Goal: Task Accomplishment & Management: Use online tool/utility

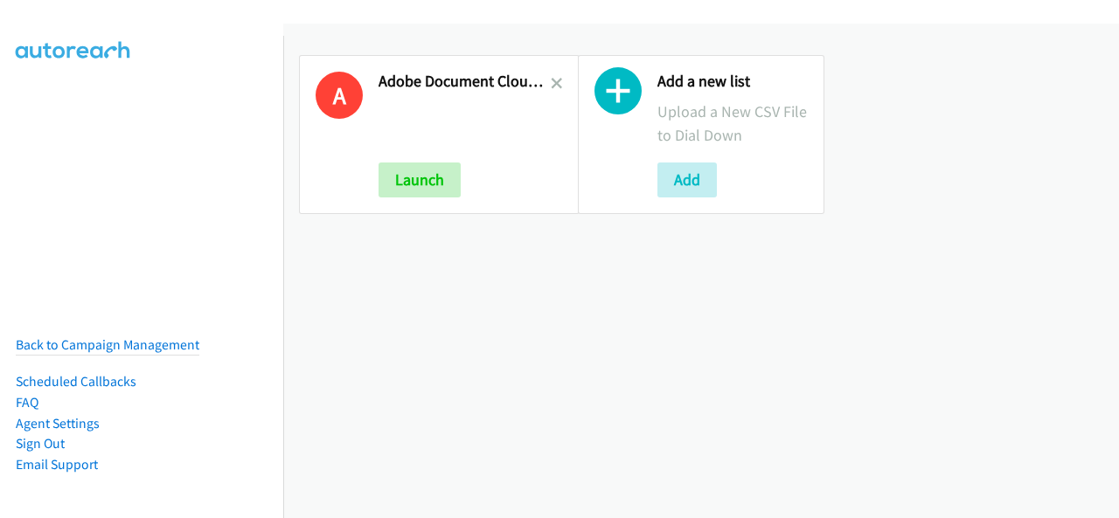
click at [551, 82] on icon at bounding box center [557, 85] width 12 height 12
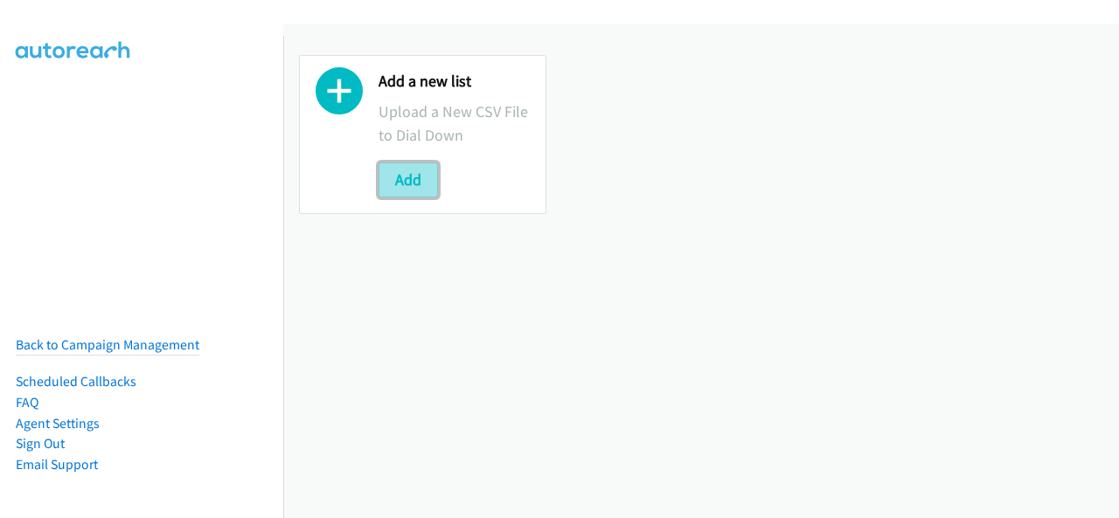
click at [419, 183] on button "Add" at bounding box center [407, 180] width 59 height 35
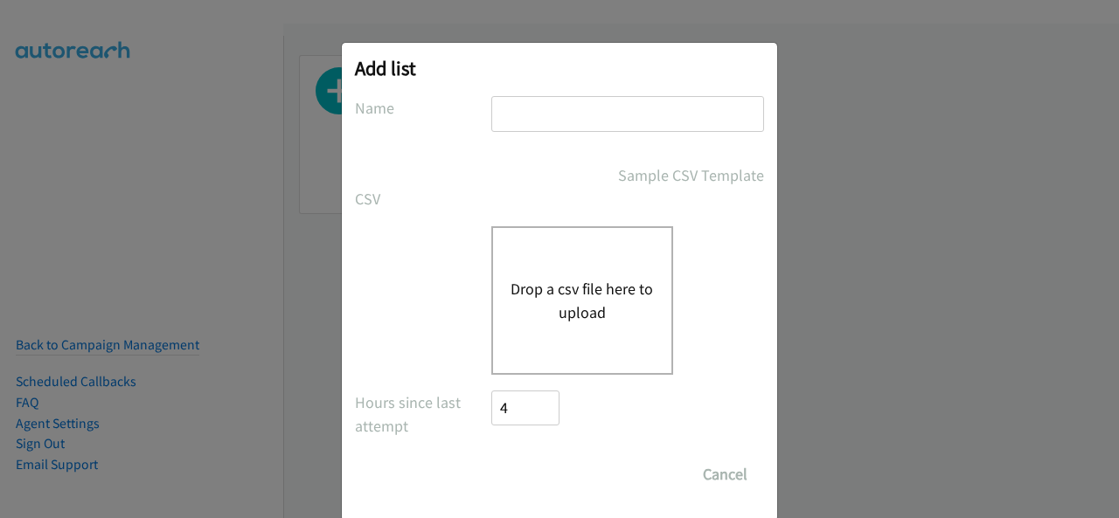
click at [510, 127] on input "text" at bounding box center [627, 114] width 273 height 36
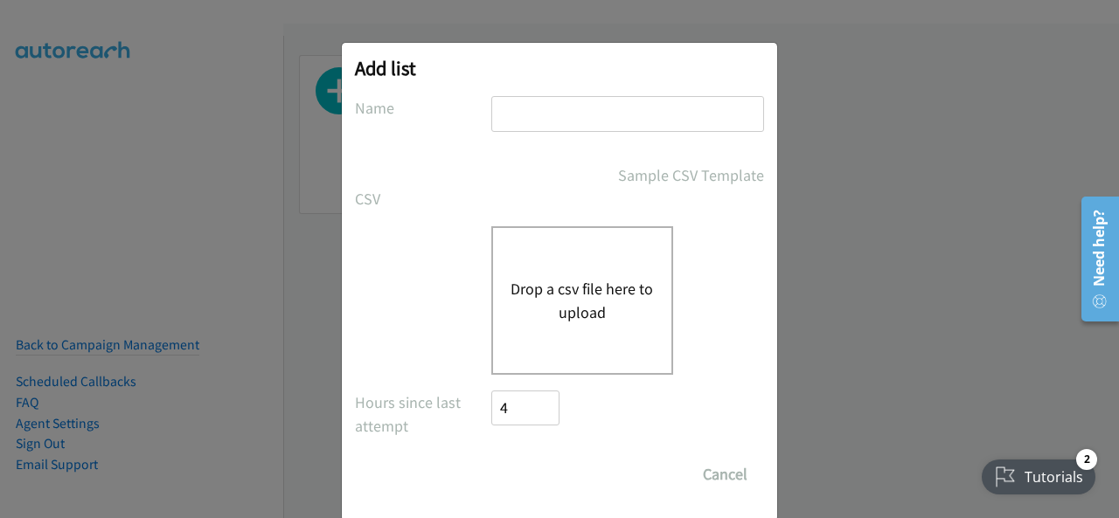
type input "Adobe Document Cloud Q3 ANZ"
click at [589, 290] on button "Drop a csv file here to upload" at bounding box center [581, 300] width 143 height 47
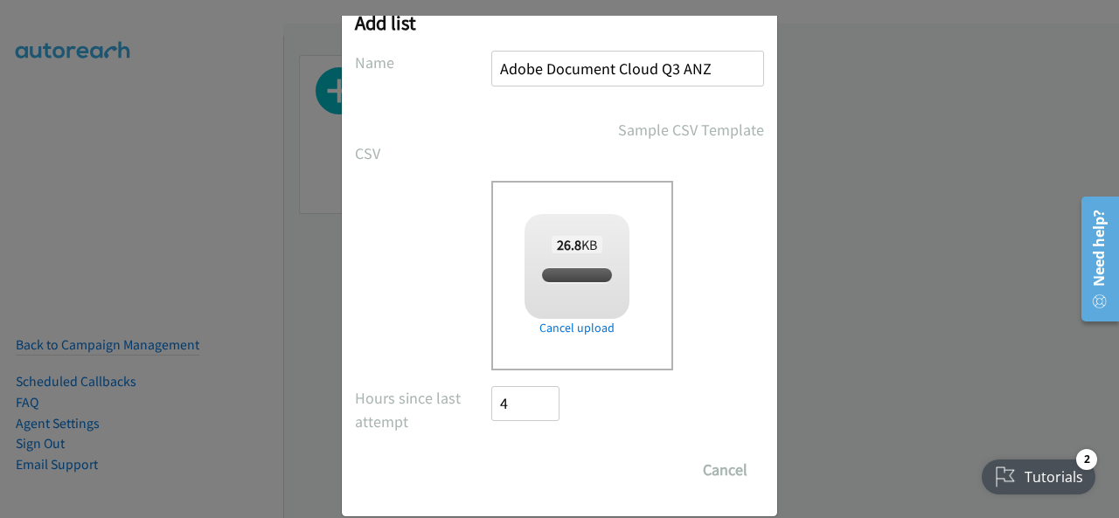
scroll to position [70, 0]
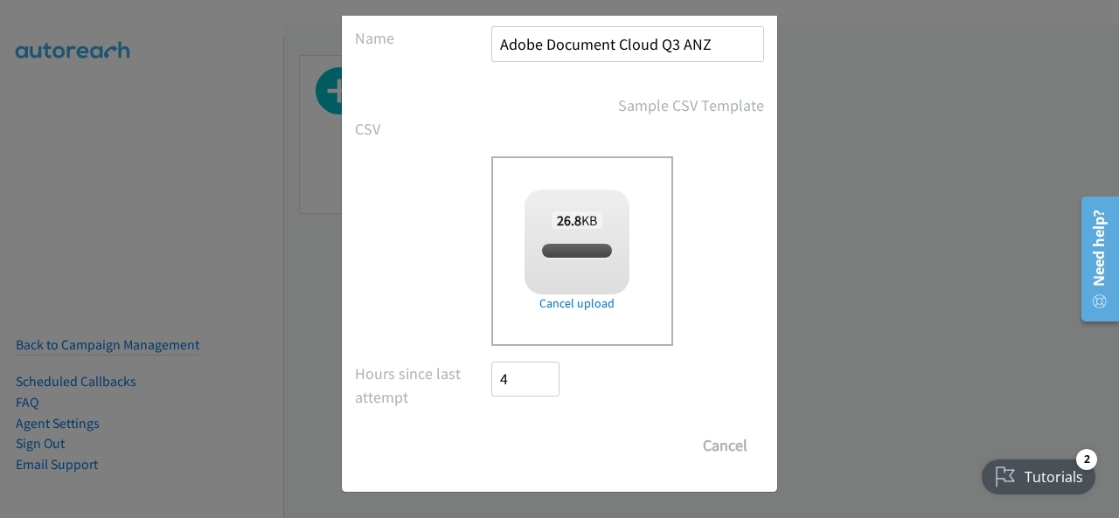
checkbox input "true"
click at [566, 447] on input "Save List" at bounding box center [537, 445] width 92 height 35
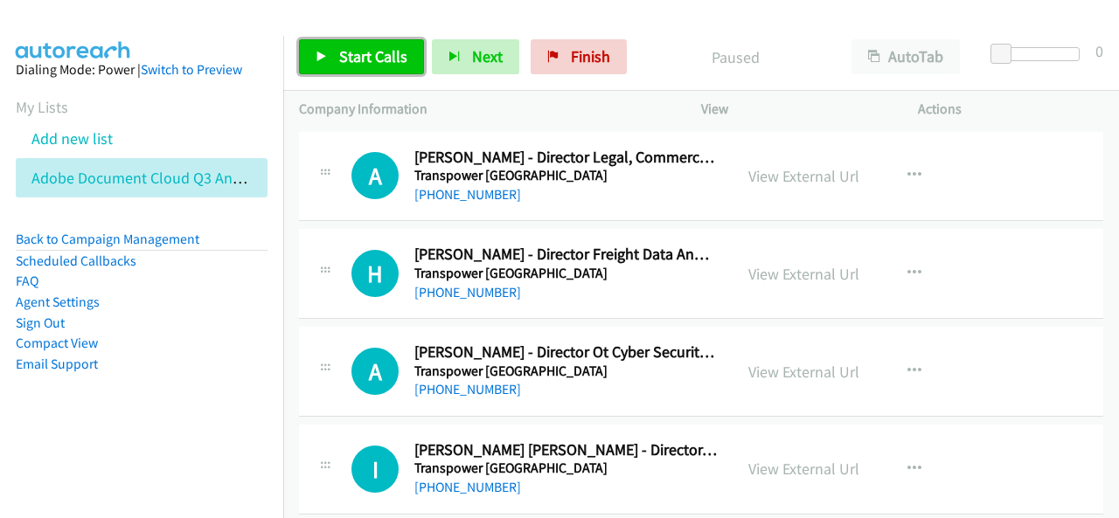
click at [362, 59] on span "Start Calls" at bounding box center [373, 56] width 68 height 20
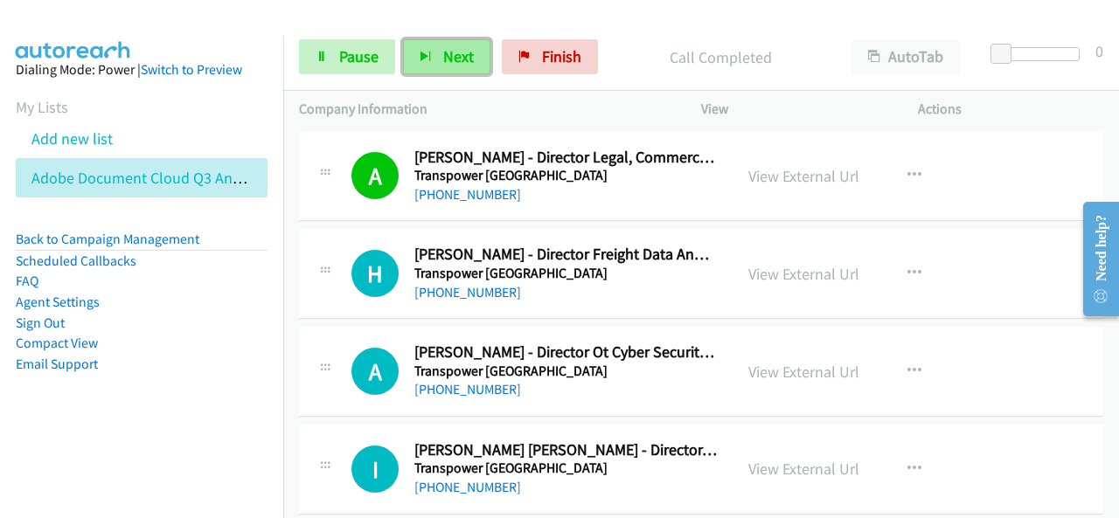
click at [444, 59] on span "Next" at bounding box center [458, 56] width 31 height 20
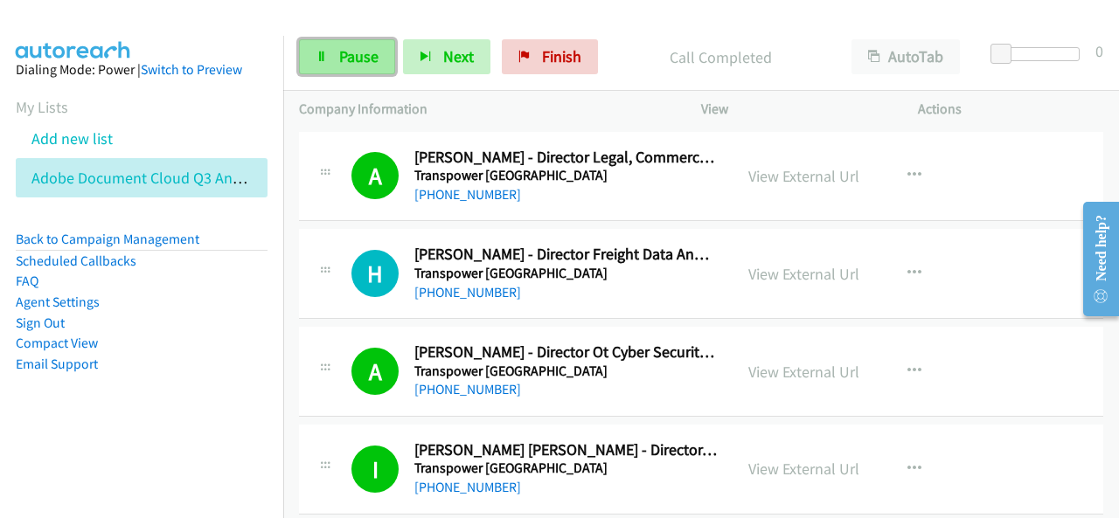
click at [346, 55] on span "Pause" at bounding box center [358, 56] width 39 height 20
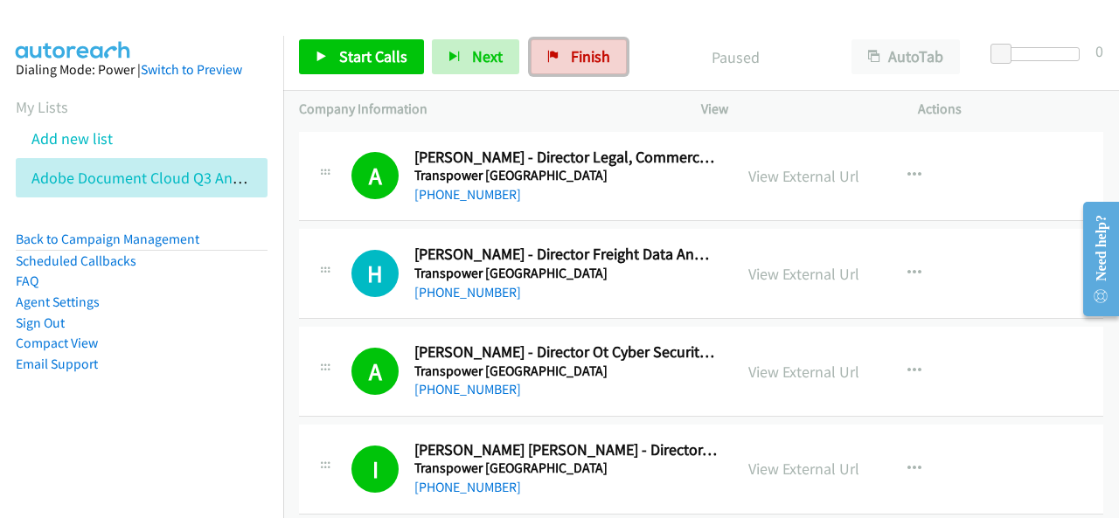
drag, startPoint x: 579, startPoint y: 67, endPoint x: 605, endPoint y: 318, distance: 252.1
click at [579, 66] on link "Finish" at bounding box center [578, 56] width 96 height 35
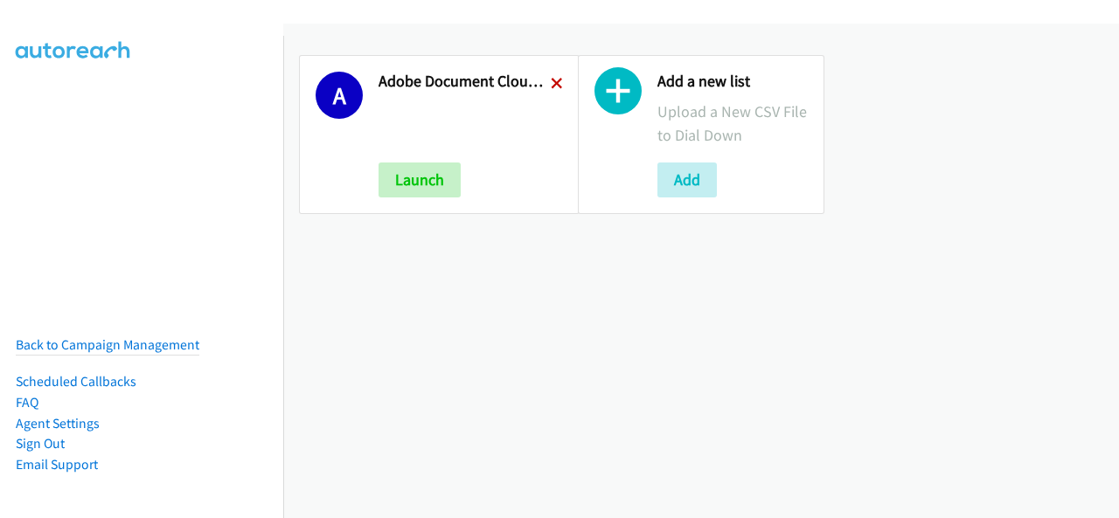
click at [555, 80] on icon at bounding box center [557, 85] width 12 height 12
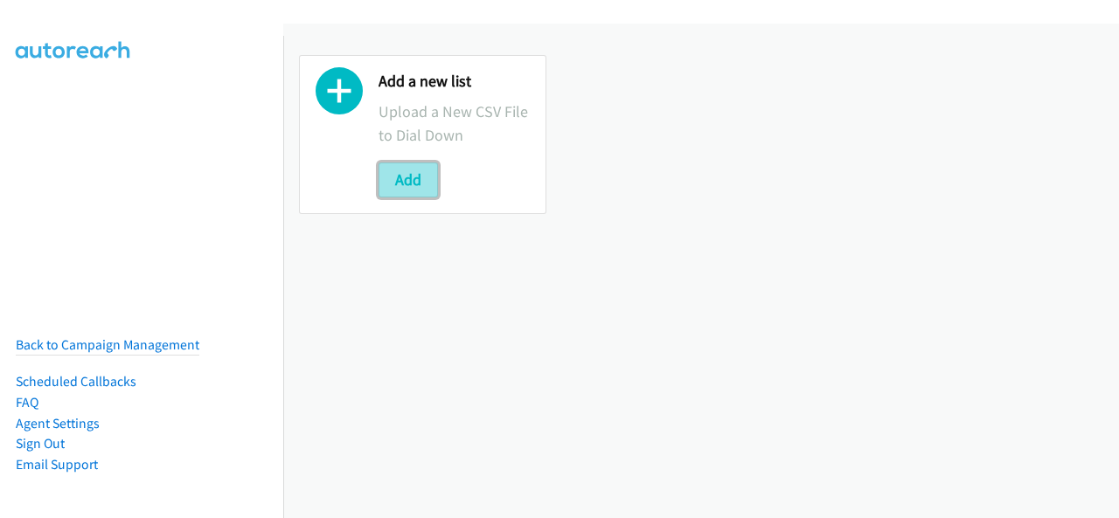
click at [406, 184] on button "Add" at bounding box center [407, 180] width 59 height 35
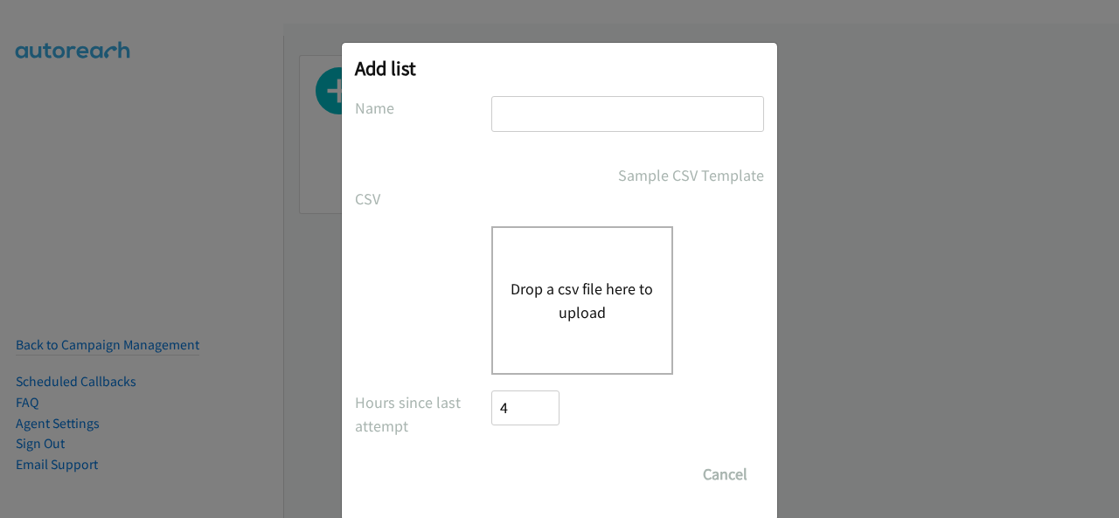
click at [593, 125] on input "text" at bounding box center [627, 114] width 273 height 36
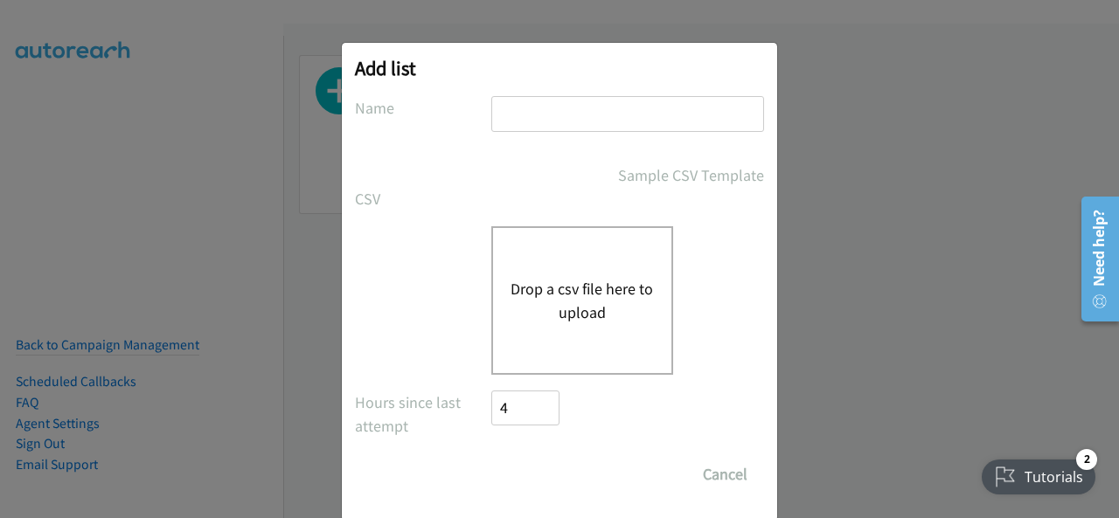
type input "Adobe Document Cloud Q3 ANZ"
click at [593, 296] on button "Drop a csv file here to upload" at bounding box center [581, 300] width 143 height 47
click at [579, 290] on button "Drop a csv file here to upload" at bounding box center [581, 300] width 143 height 47
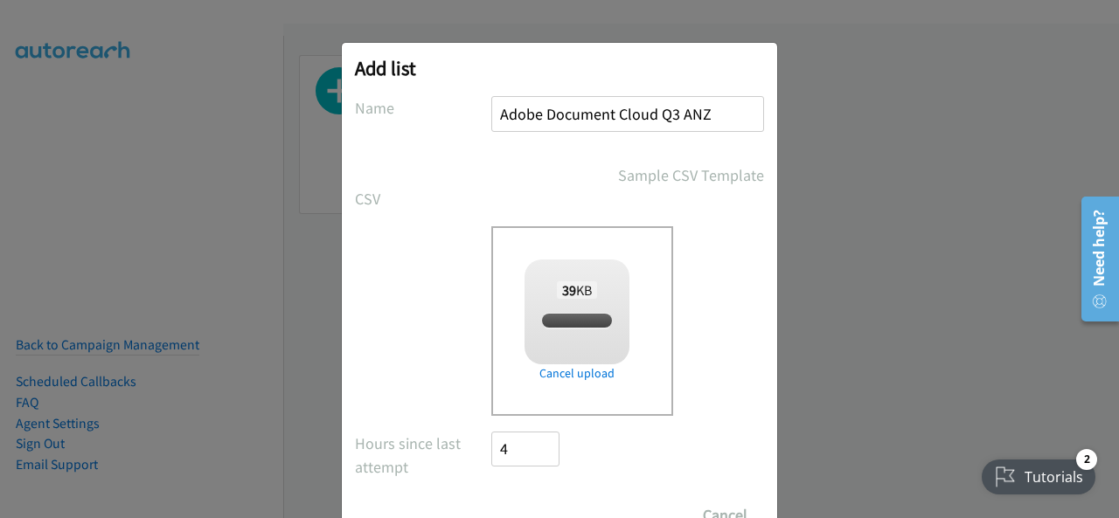
checkbox input "true"
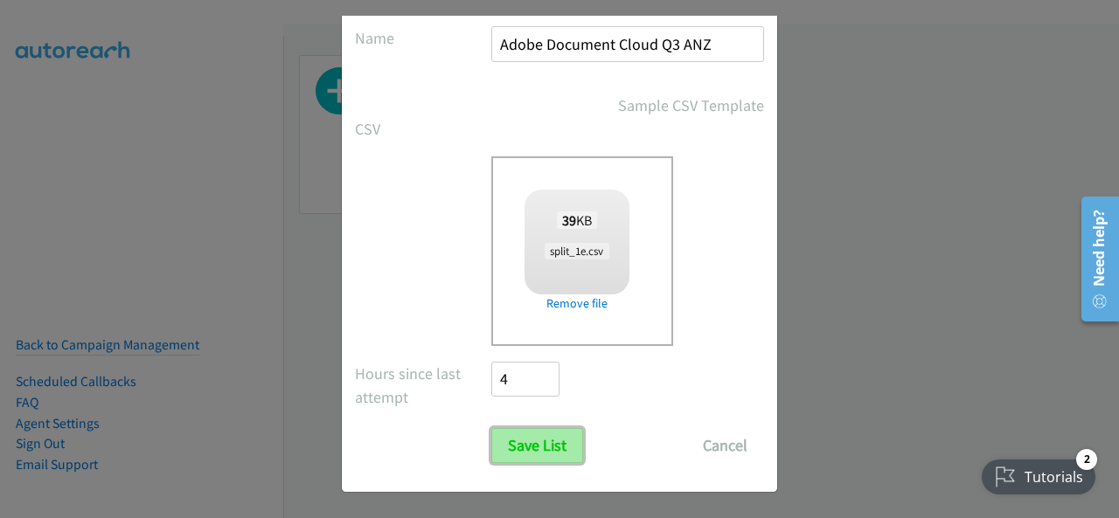
click at [538, 435] on input "Save List" at bounding box center [537, 445] width 92 height 35
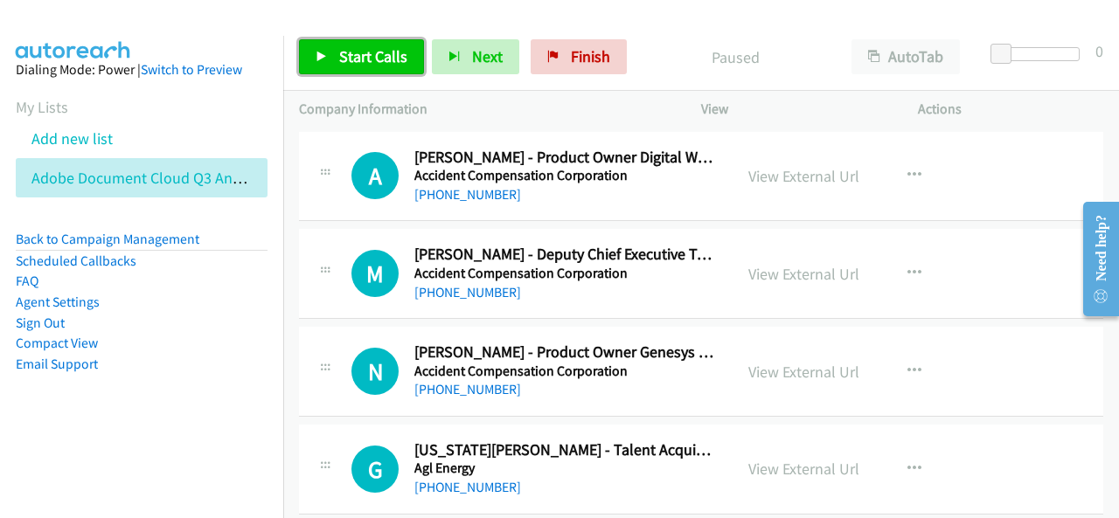
click at [385, 61] on span "Start Calls" at bounding box center [373, 56] width 68 height 20
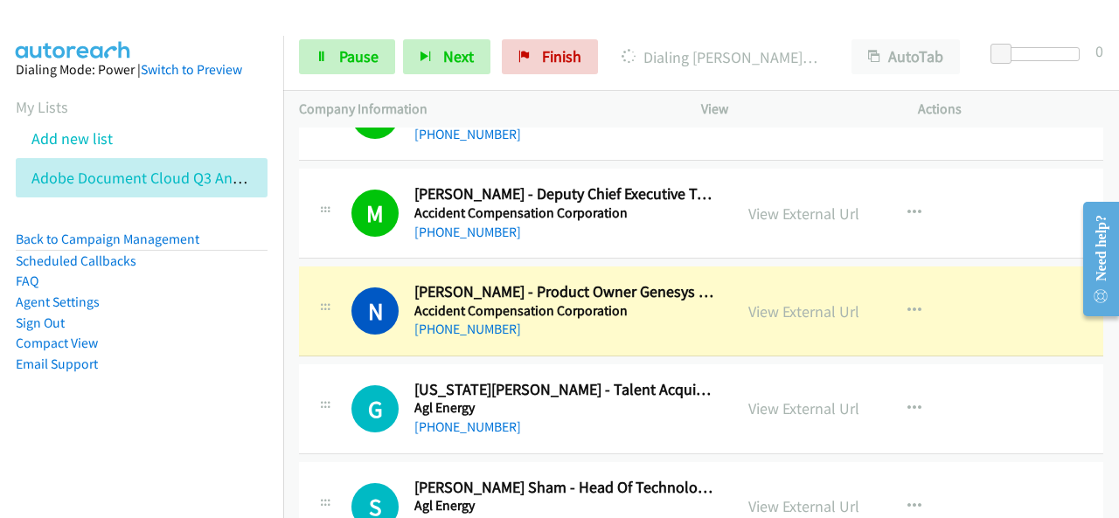
scroll to position [87, 0]
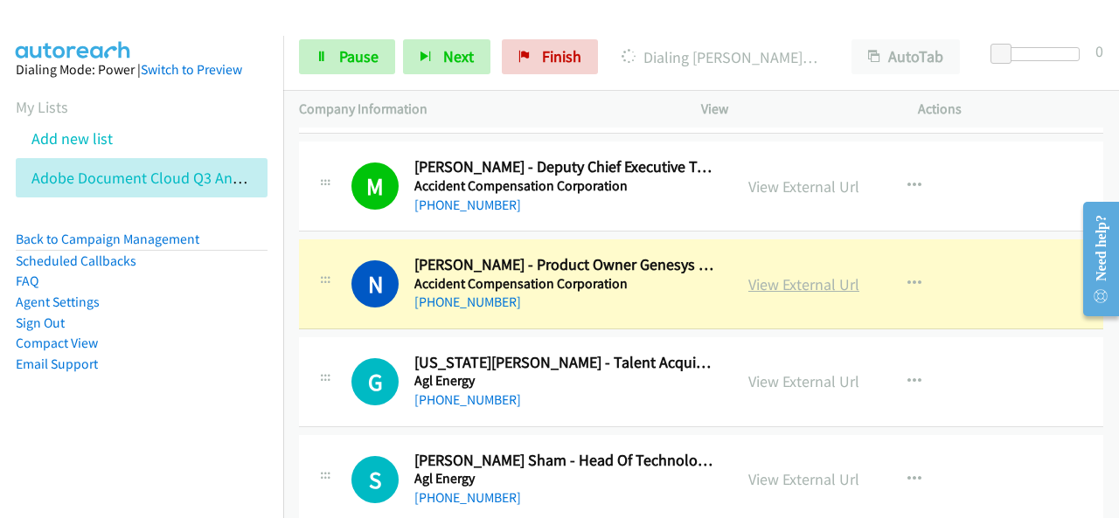
click at [787, 285] on link "View External Url" at bounding box center [803, 284] width 111 height 20
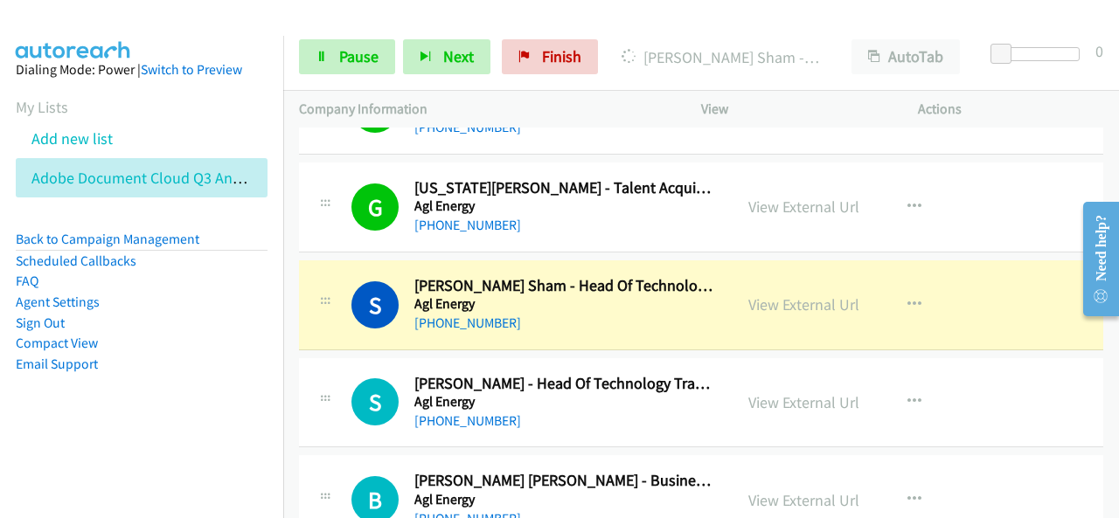
scroll to position [350, 0]
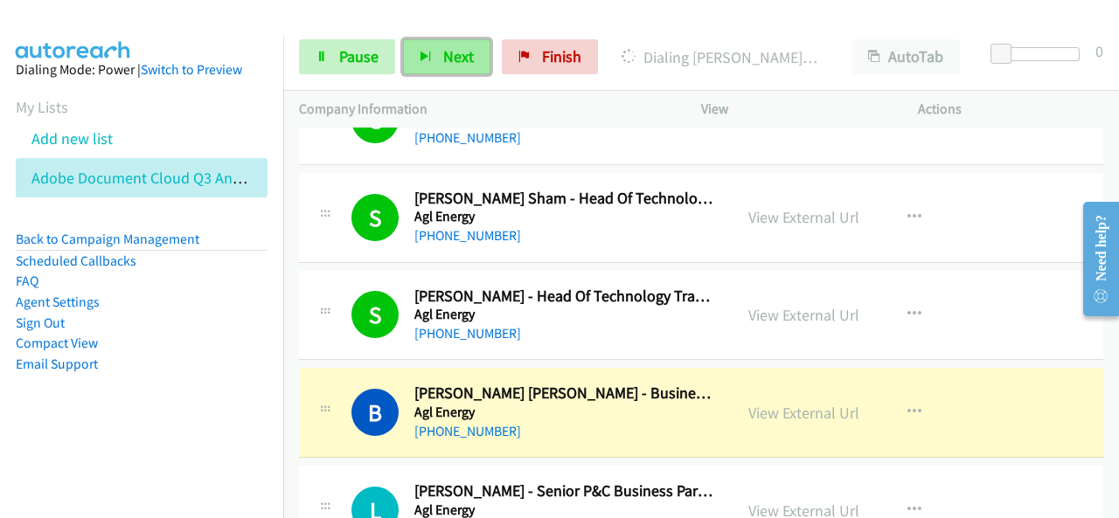
click at [420, 52] on icon "button" at bounding box center [425, 58] width 12 height 12
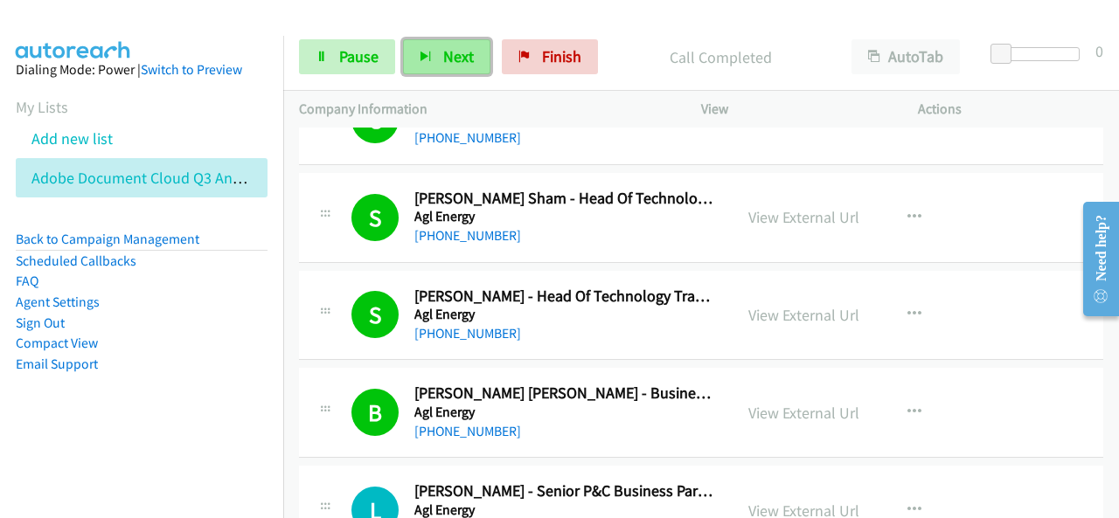
click at [465, 66] on button "Next" at bounding box center [446, 56] width 87 height 35
click at [463, 47] on span "Next" at bounding box center [458, 56] width 31 height 20
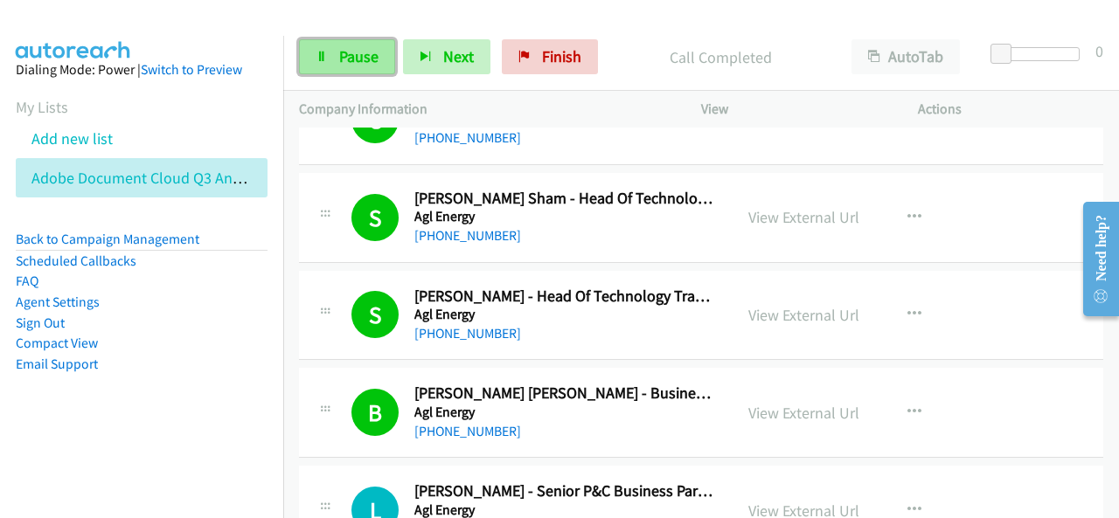
click at [359, 46] on span "Pause" at bounding box center [358, 56] width 39 height 20
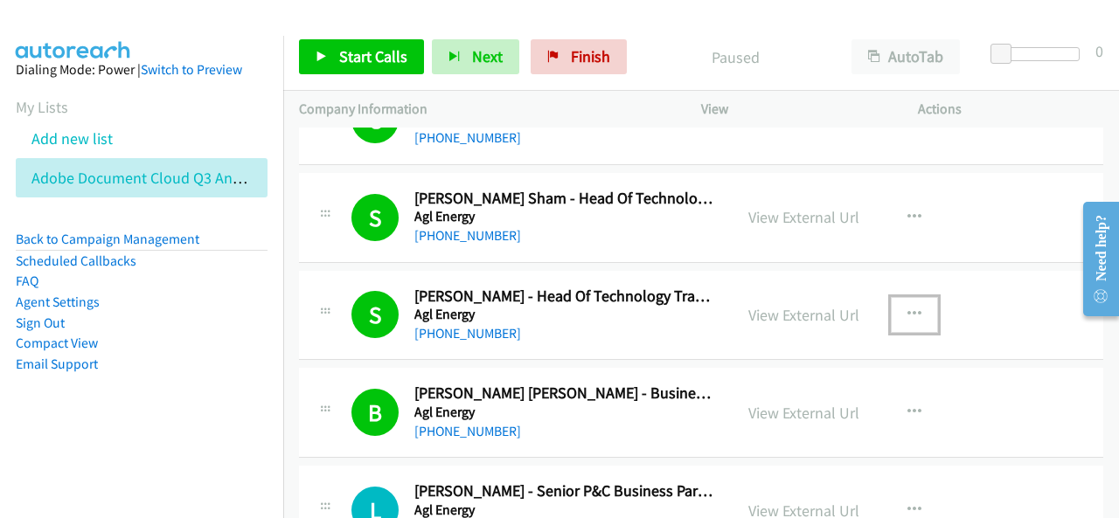
click at [907, 310] on icon "button" at bounding box center [914, 315] width 14 height 14
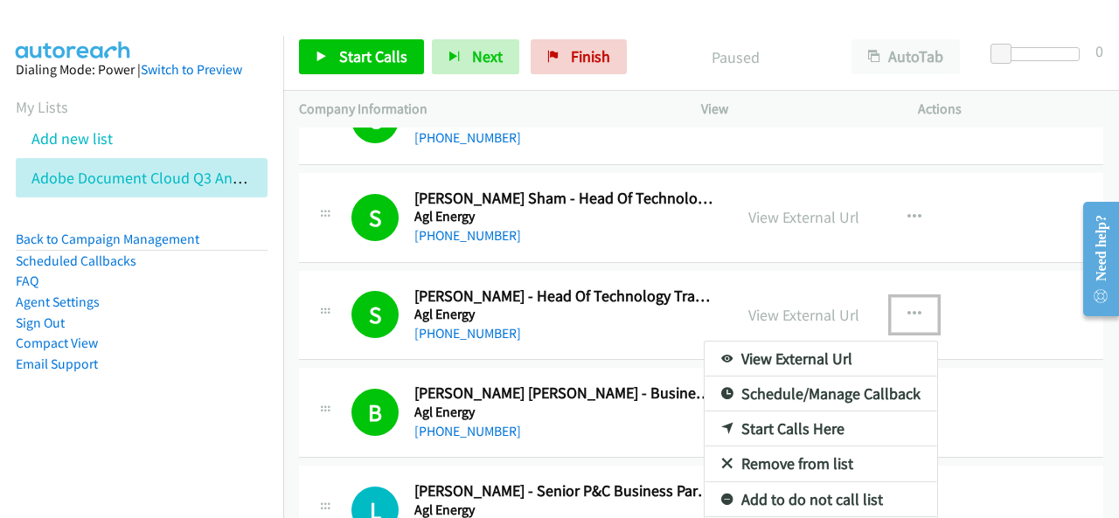
click at [813, 425] on link "Start Calls Here" at bounding box center [820, 429] width 232 height 35
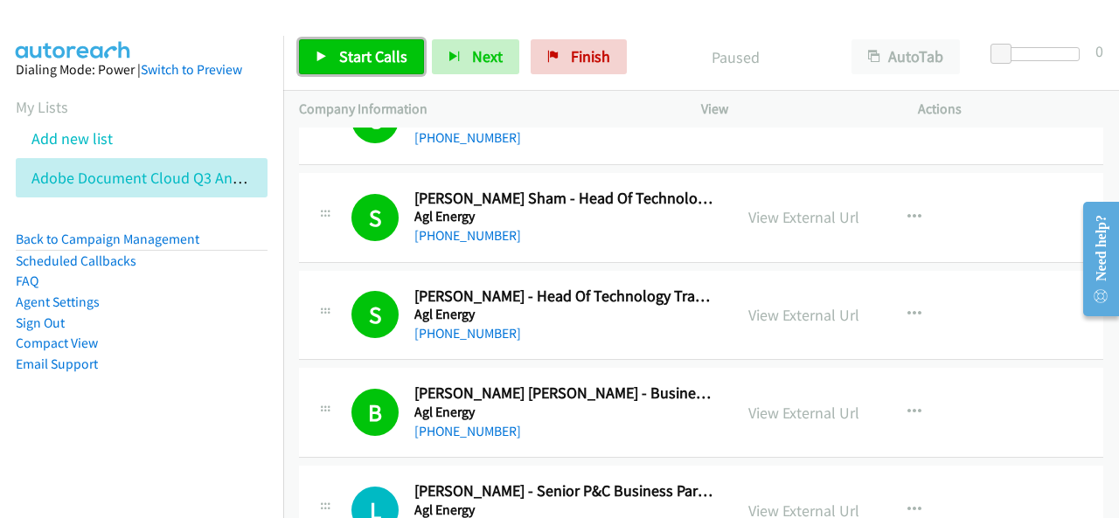
click at [353, 57] on span "Start Calls" at bounding box center [373, 56] width 68 height 20
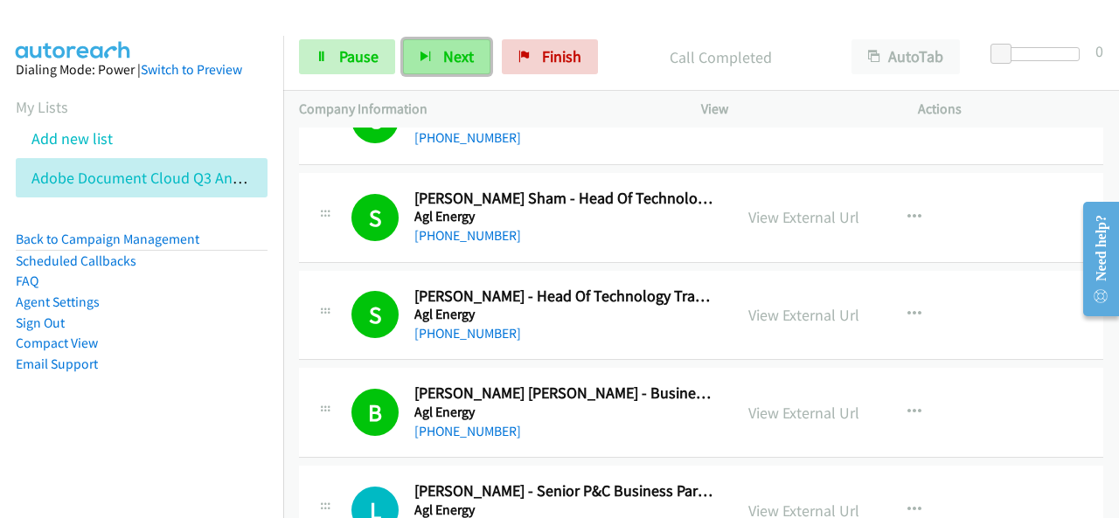
click at [426, 44] on button "Next" at bounding box center [446, 56] width 87 height 35
click at [433, 47] on button "Next" at bounding box center [446, 56] width 87 height 35
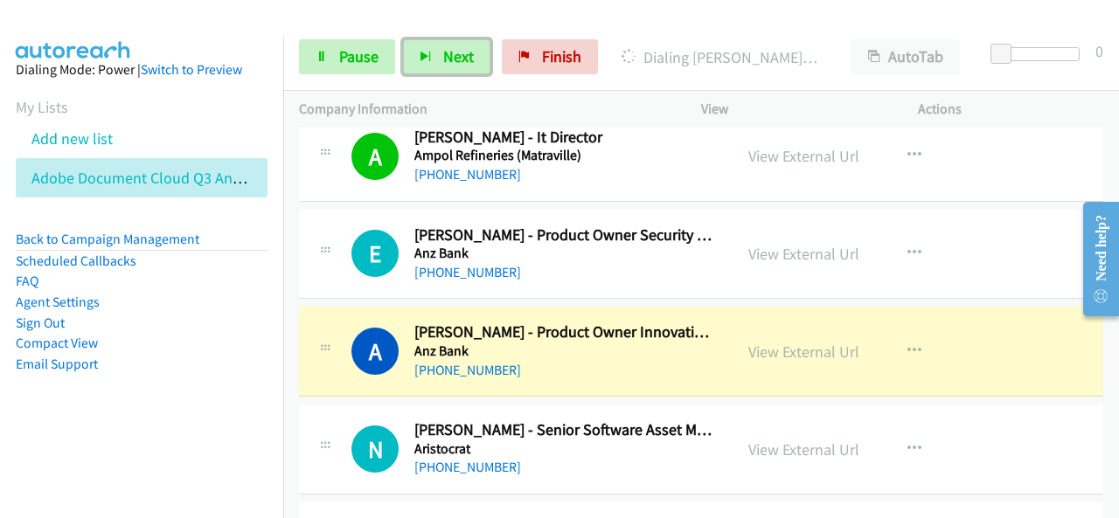
scroll to position [1573, 0]
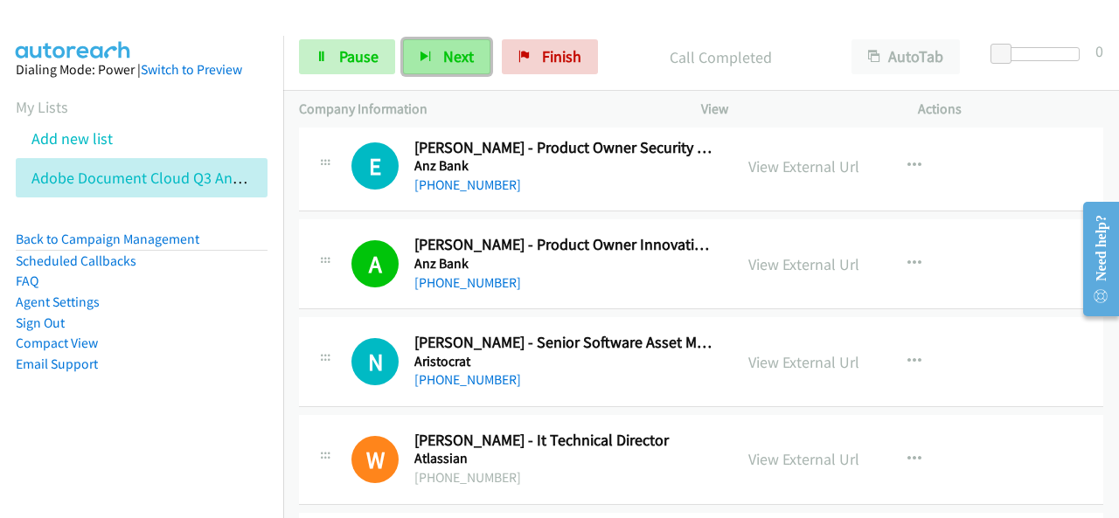
click at [449, 59] on span "Next" at bounding box center [458, 56] width 31 height 20
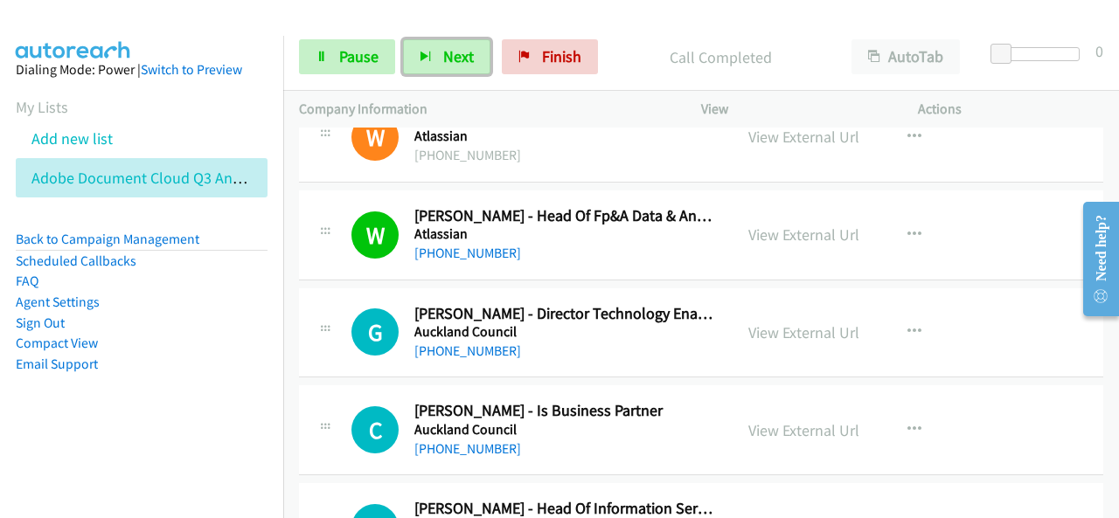
scroll to position [1923, 0]
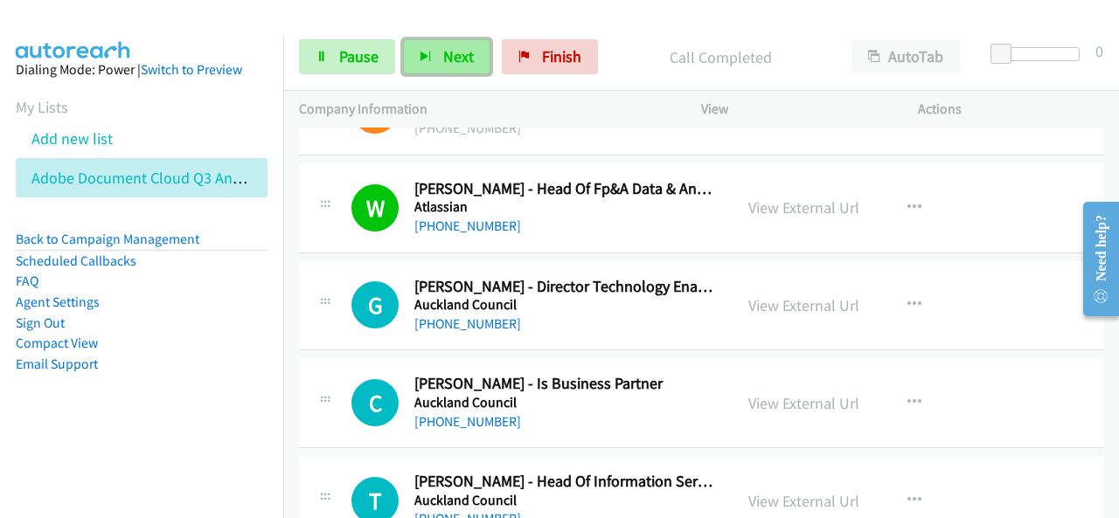
click at [453, 59] on span "Next" at bounding box center [458, 56] width 31 height 20
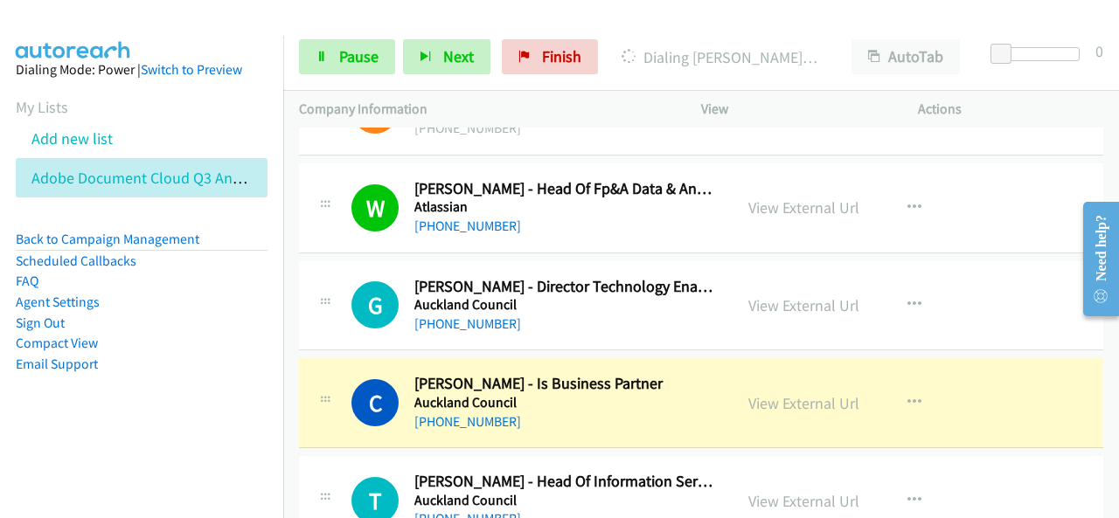
click at [127, 457] on nav "Dialing Mode: Power | Switch to Preview My Lists Add new list Adobe Document Cl…" at bounding box center [142, 295] width 284 height 518
click at [345, 68] on link "Pause" at bounding box center [347, 56] width 96 height 35
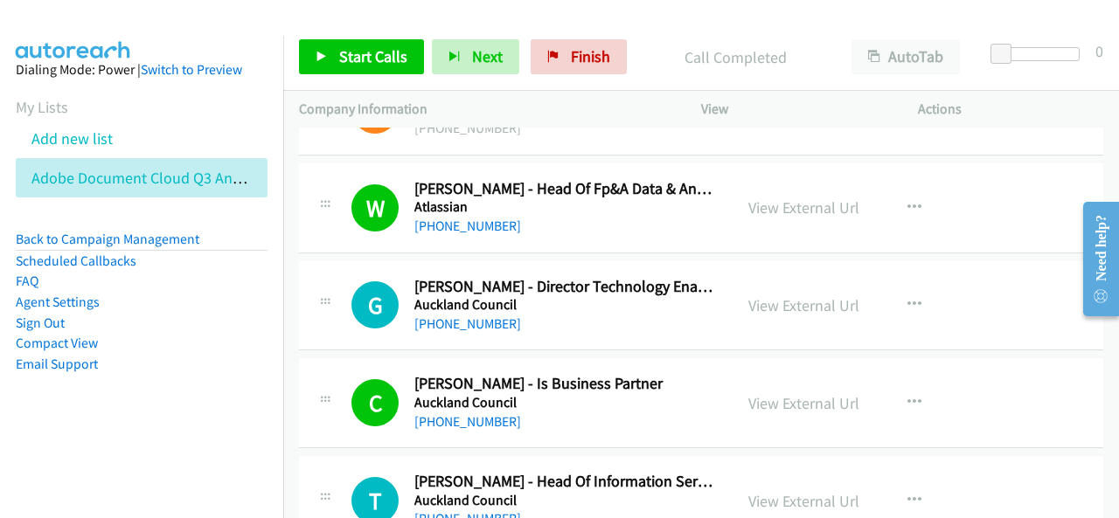
click at [40, 431] on aside "Dialing Mode: Power | Switch to Preview My Lists Add new list Adobe Document Cl…" at bounding box center [141, 245] width 283 height 418
click at [372, 54] on span "Start Calls" at bounding box center [373, 56] width 68 height 20
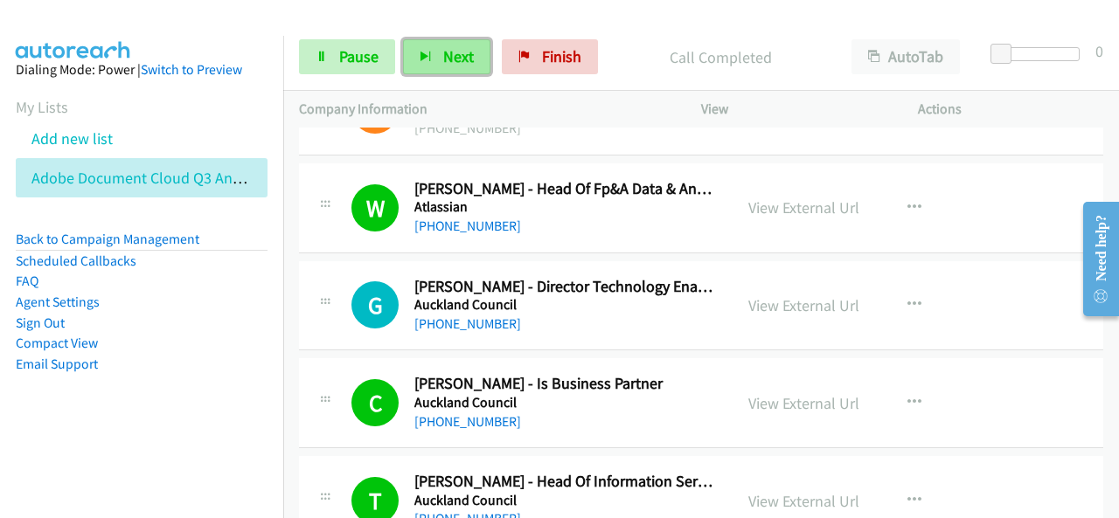
click at [443, 50] on span "Next" at bounding box center [458, 56] width 31 height 20
click at [435, 59] on button "Next" at bounding box center [446, 56] width 87 height 35
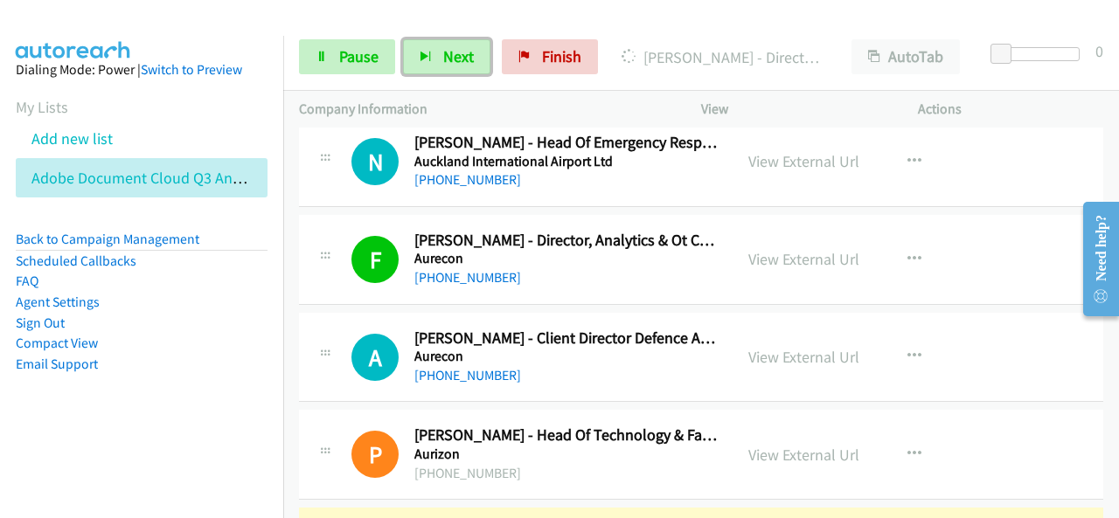
scroll to position [2622, 0]
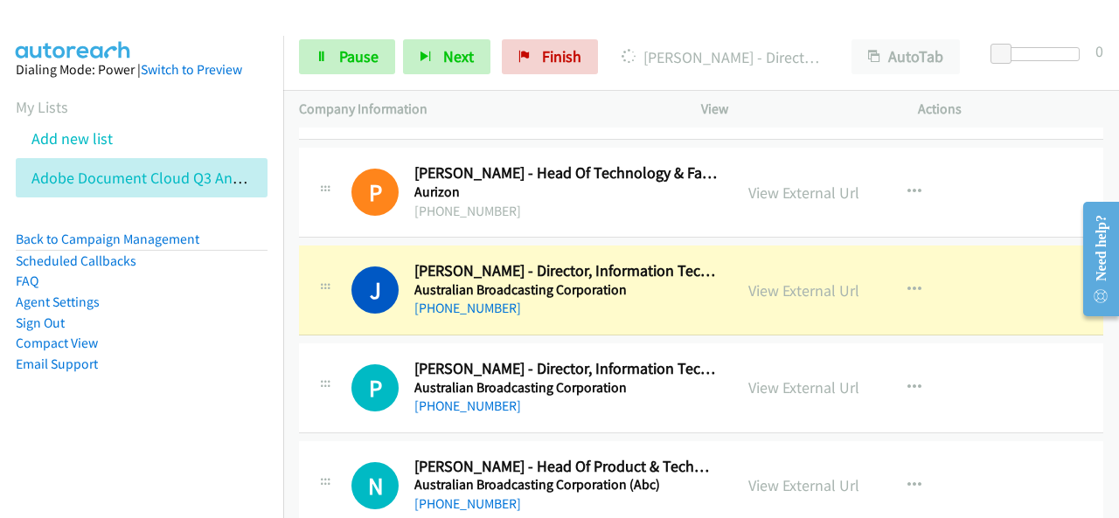
click at [223, 438] on aside "Dialing Mode: Power | Switch to Preview My Lists Add new list Adobe Document Cl…" at bounding box center [141, 245] width 283 height 418
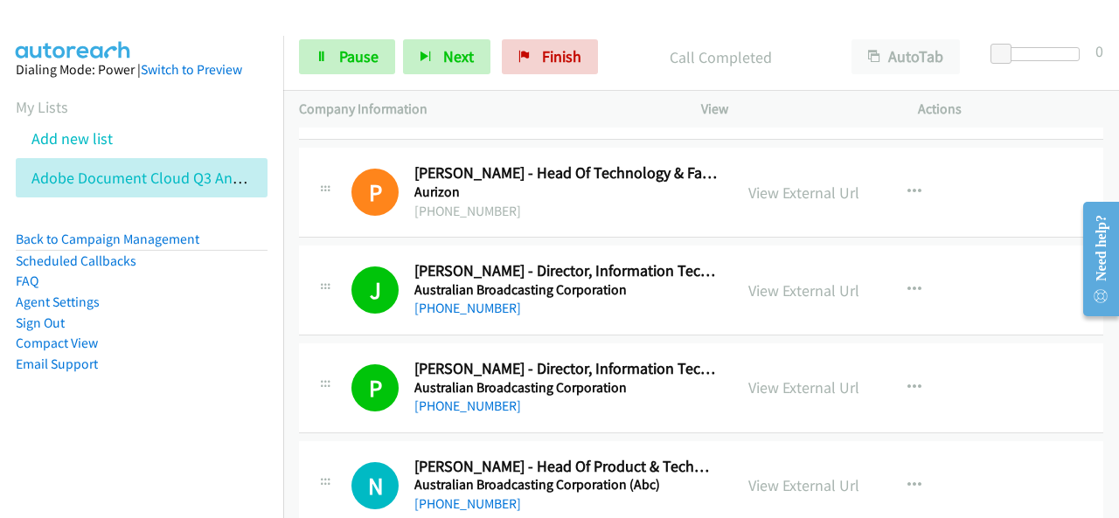
click at [126, 460] on nav "Dialing Mode: Power | Switch to Preview My Lists Add new list Adobe Document Cl…" at bounding box center [142, 295] width 284 height 518
click at [454, 59] on span "Next" at bounding box center [458, 56] width 31 height 20
click at [142, 357] on li "Email Support" at bounding box center [142, 364] width 252 height 21
click at [437, 59] on button "Next" at bounding box center [446, 56] width 87 height 35
click at [460, 53] on span "Next" at bounding box center [458, 56] width 31 height 20
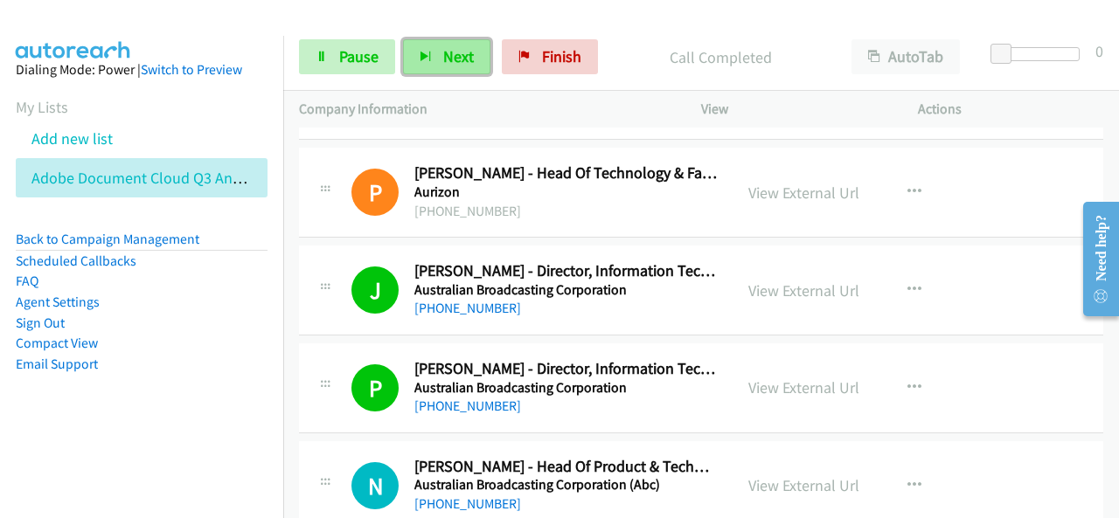
click at [443, 60] on span "Next" at bounding box center [458, 56] width 31 height 20
click at [443, 64] on span "Next" at bounding box center [458, 56] width 31 height 20
click at [467, 53] on span "Next" at bounding box center [458, 56] width 31 height 20
click at [452, 53] on span "Next" at bounding box center [458, 56] width 31 height 20
click at [461, 46] on span "Next" at bounding box center [458, 56] width 31 height 20
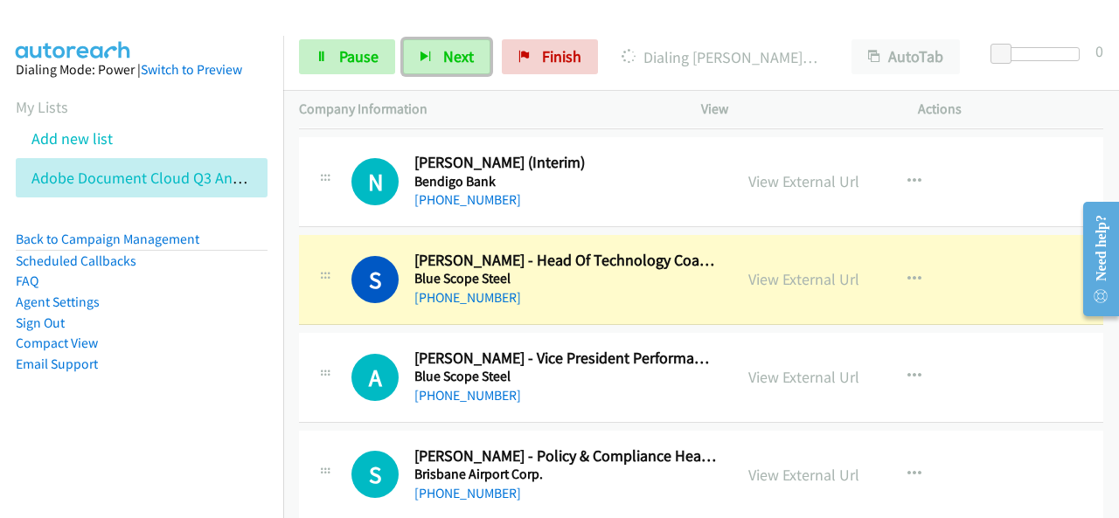
scroll to position [4457, 0]
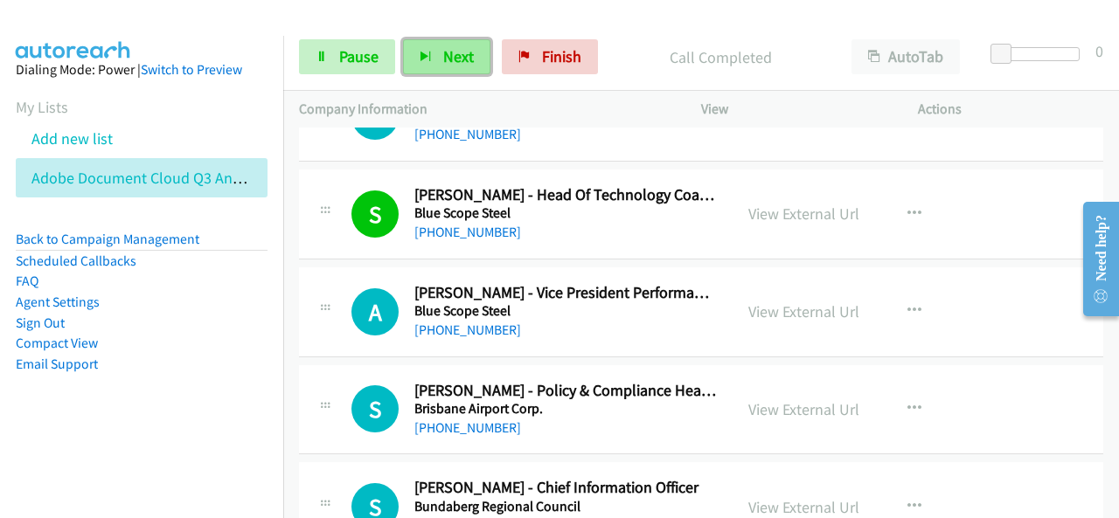
drag, startPoint x: 467, startPoint y: 69, endPoint x: 482, endPoint y: 41, distance: 32.1
click at [467, 67] on button "Next" at bounding box center [446, 56] width 87 height 35
click at [460, 50] on span "Next" at bounding box center [458, 56] width 31 height 20
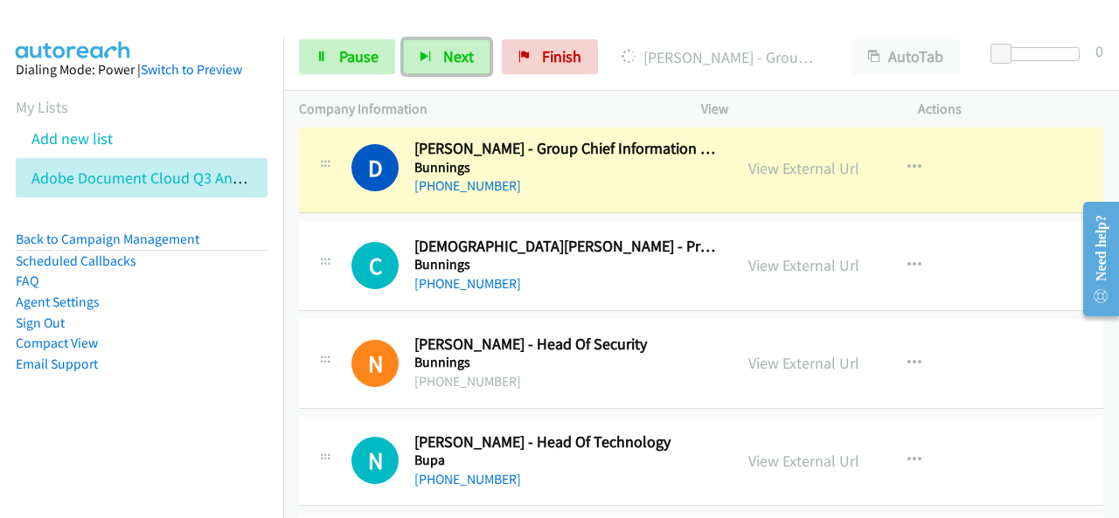
scroll to position [4807, 0]
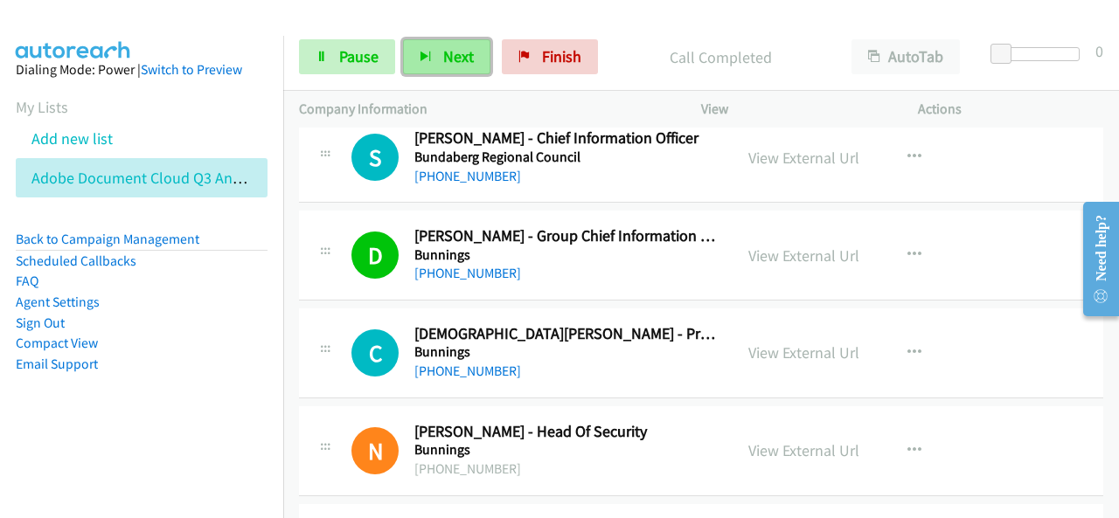
drag, startPoint x: 442, startPoint y: 44, endPoint x: 425, endPoint y: 52, distance: 19.2
click at [443, 43] on button "Next" at bounding box center [446, 56] width 87 height 35
click at [428, 61] on icon "button" at bounding box center [425, 58] width 12 height 12
click at [467, 43] on button "Next" at bounding box center [446, 56] width 87 height 35
click at [465, 66] on span "Next" at bounding box center [458, 56] width 31 height 20
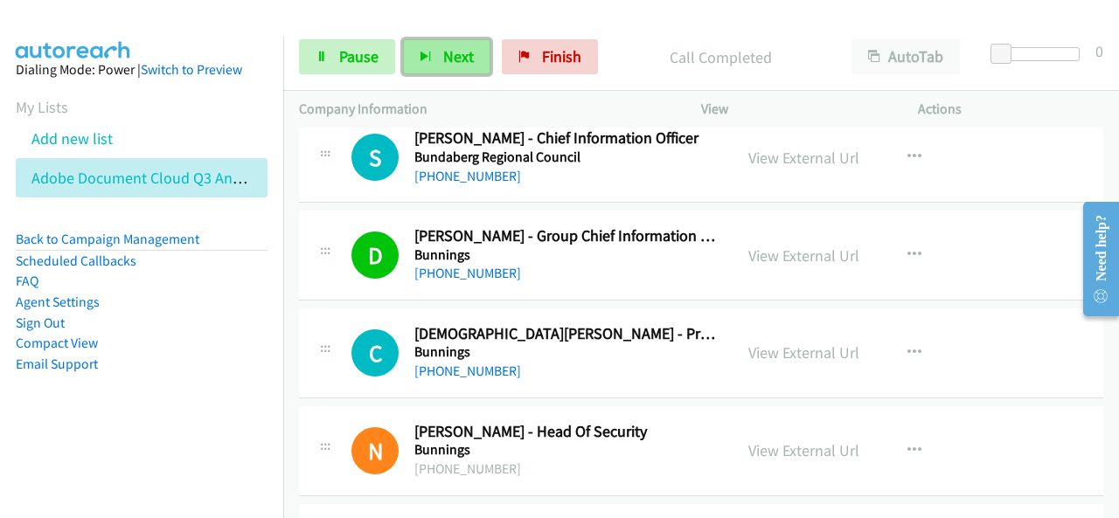
click at [456, 67] on button "Next" at bounding box center [446, 56] width 87 height 35
click at [477, 64] on button "Next" at bounding box center [446, 56] width 87 height 35
click at [455, 41] on button "Next" at bounding box center [446, 56] width 87 height 35
click at [449, 45] on button "Next" at bounding box center [446, 56] width 87 height 35
click at [431, 57] on button "Next" at bounding box center [446, 56] width 87 height 35
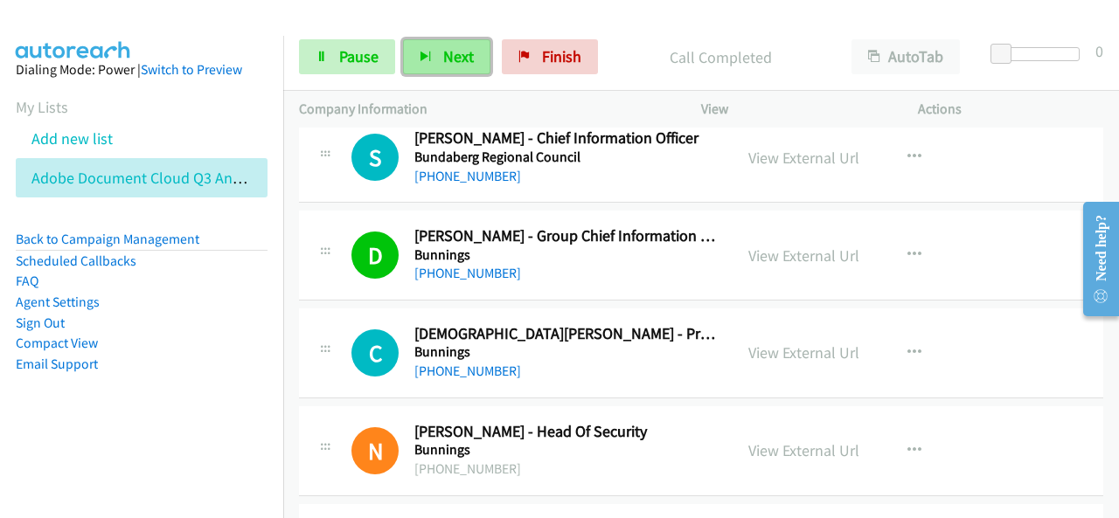
click at [444, 55] on span "Next" at bounding box center [458, 56] width 31 height 20
click at [465, 68] on button "Next" at bounding box center [446, 56] width 87 height 35
click at [454, 63] on span "Next" at bounding box center [458, 56] width 31 height 20
click at [197, 356] on li "Email Support" at bounding box center [142, 364] width 252 height 21
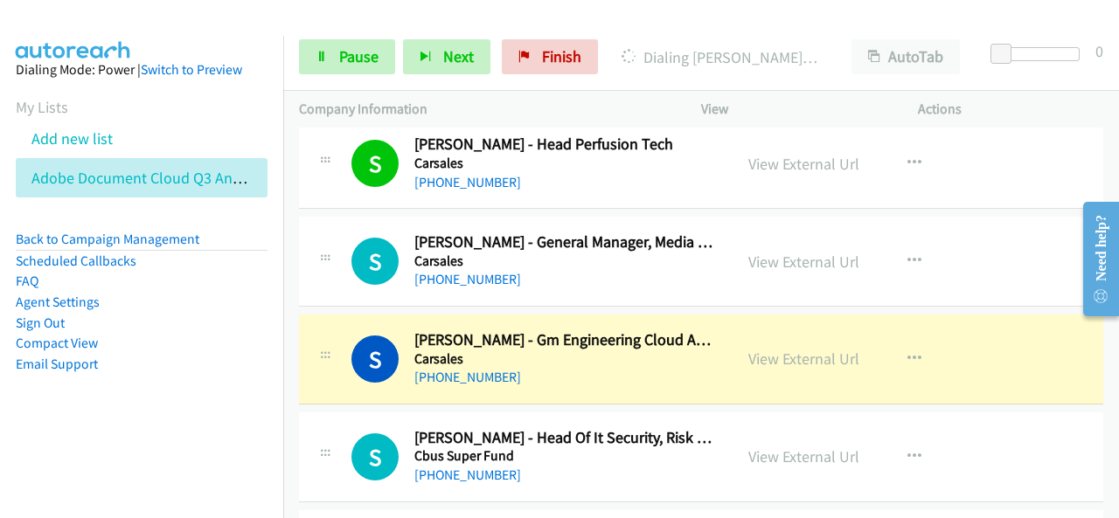
scroll to position [7429, 0]
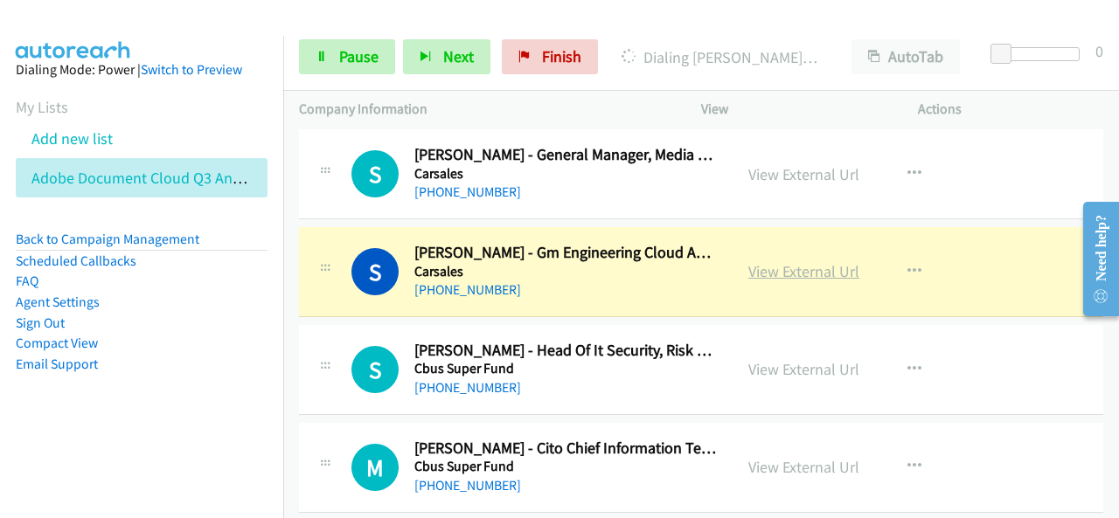
click at [838, 261] on link "View External Url" at bounding box center [803, 271] width 111 height 20
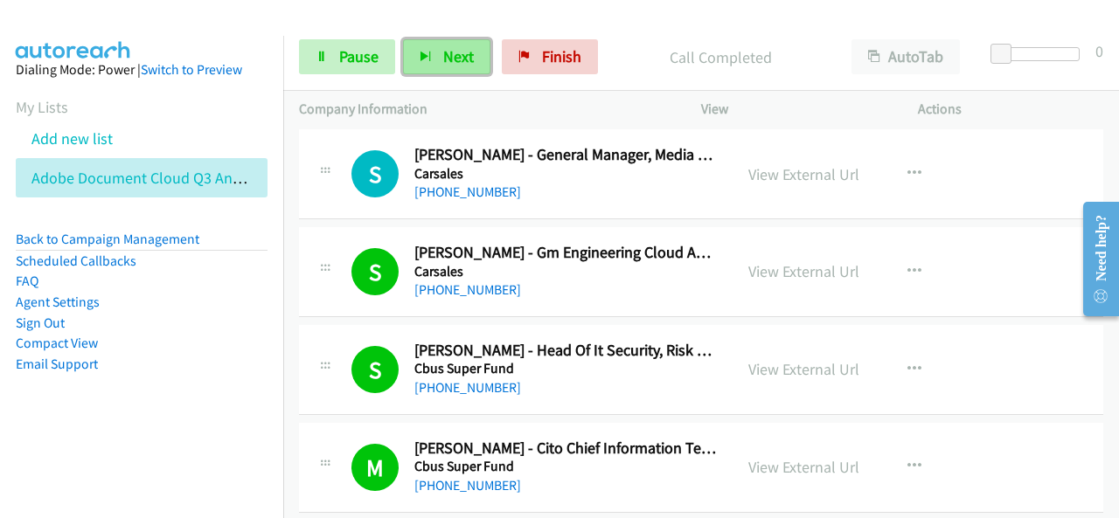
click at [476, 63] on button "Next" at bounding box center [446, 56] width 87 height 35
click at [475, 59] on button "Next" at bounding box center [446, 56] width 87 height 35
click at [236, 25] on div at bounding box center [551, 33] width 1103 height 67
click at [470, 55] on span "Next" at bounding box center [458, 56] width 31 height 20
click at [468, 63] on span "Next" at bounding box center [458, 56] width 31 height 20
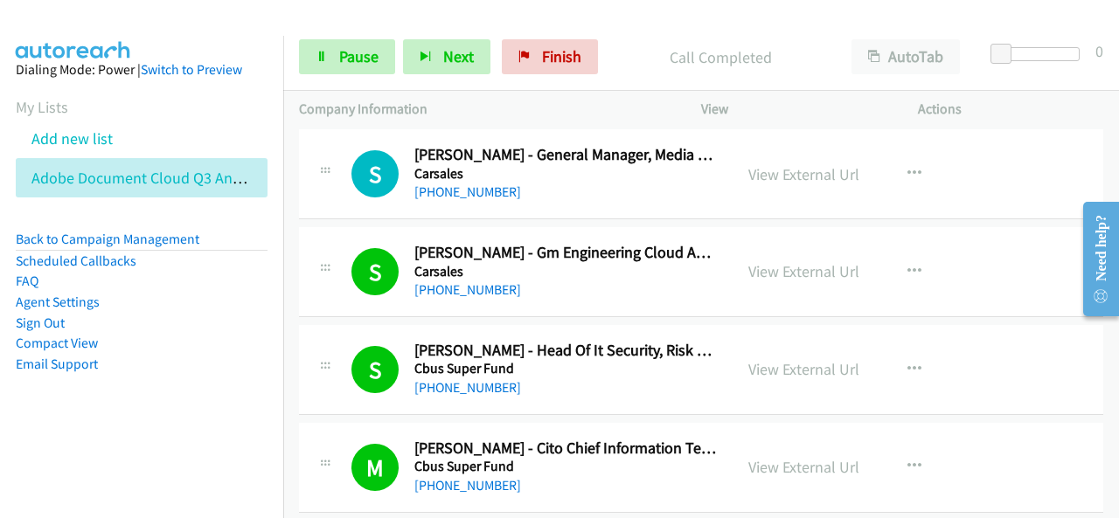
click at [715, 33] on div "Start Calls Pause Next Finish Call Completed AutoTab AutoTab 0" at bounding box center [700, 57] width 835 height 67
click at [456, 73] on button "Next" at bounding box center [446, 56] width 87 height 35
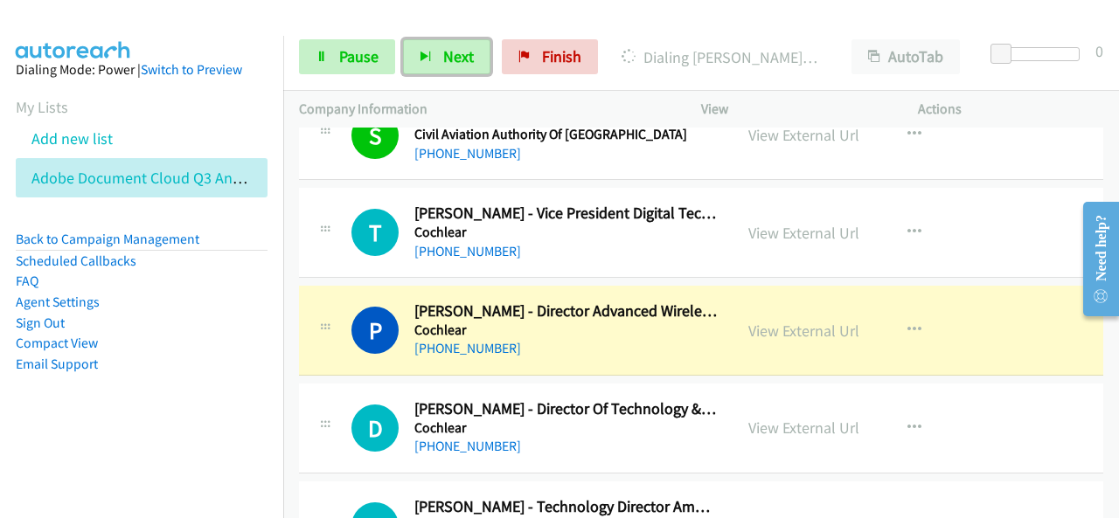
scroll to position [8914, 0]
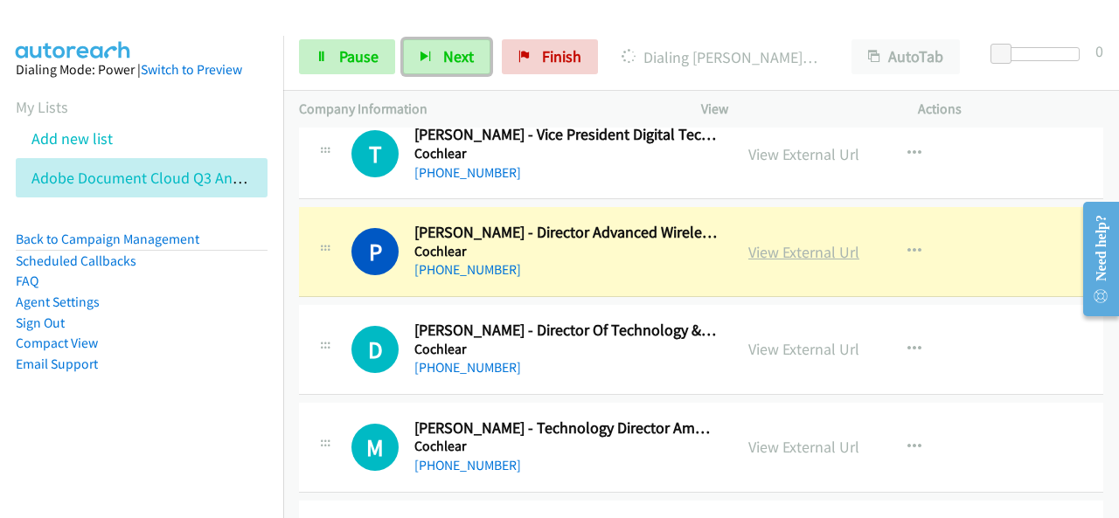
click at [822, 242] on link "View External Url" at bounding box center [803, 252] width 111 height 20
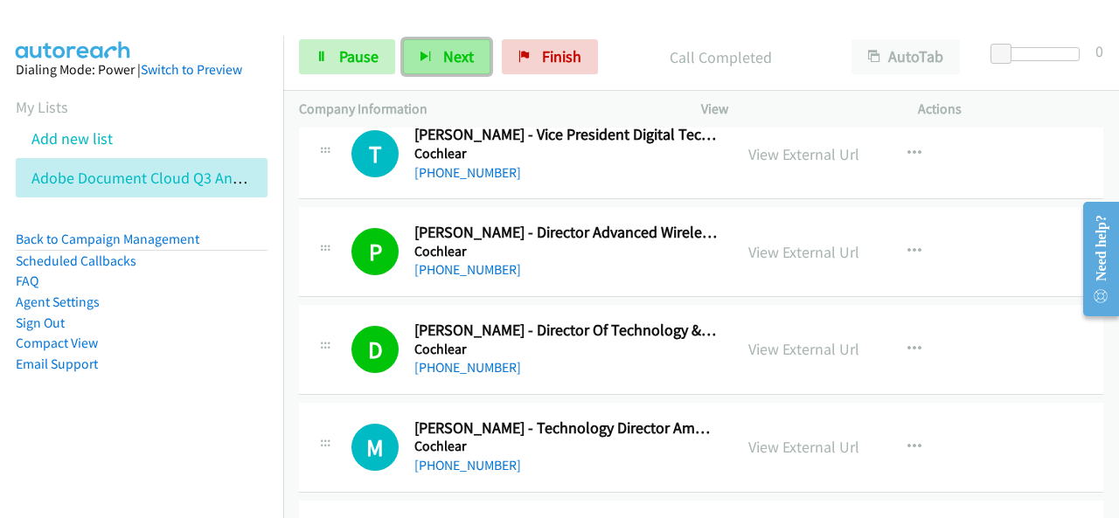
click at [458, 45] on button "Next" at bounding box center [446, 56] width 87 height 35
click at [460, 55] on span "Next" at bounding box center [458, 56] width 31 height 20
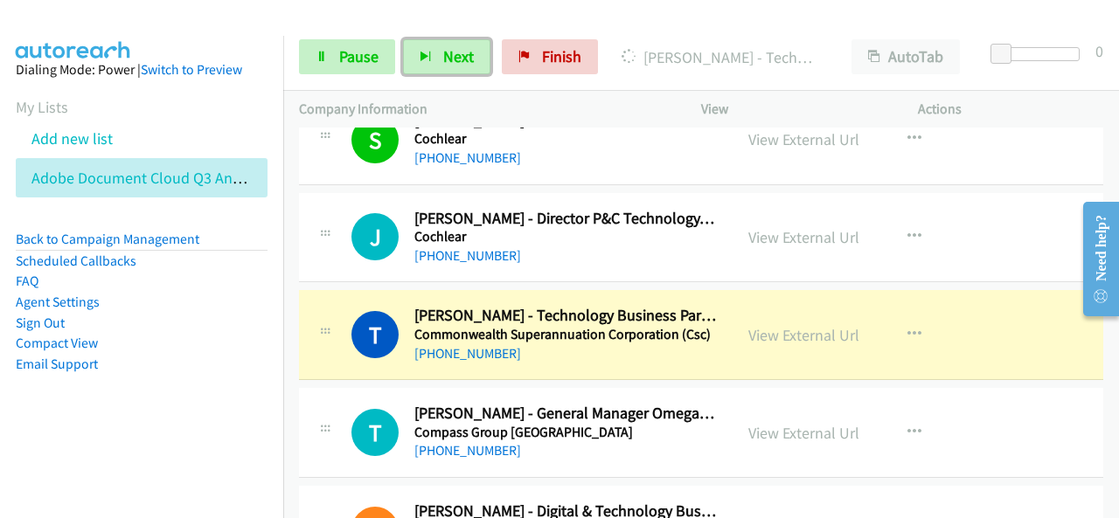
scroll to position [9439, 0]
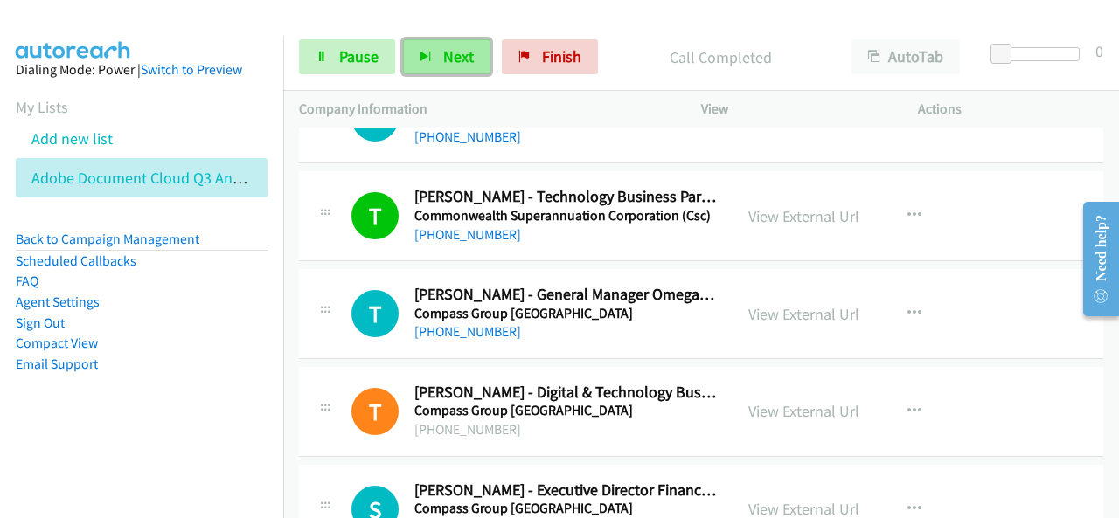
click at [434, 58] on button "Next" at bounding box center [446, 56] width 87 height 35
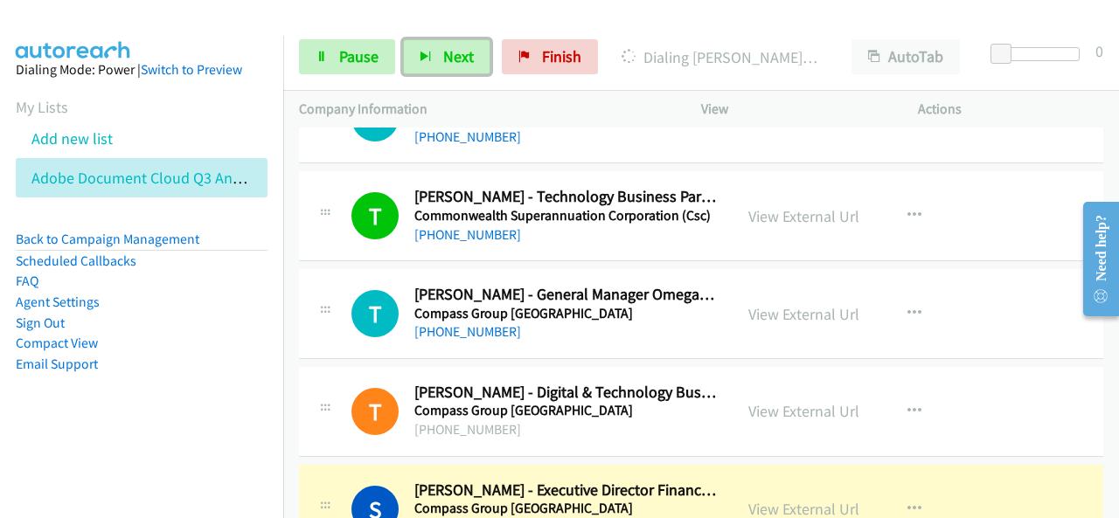
scroll to position [9613, 0]
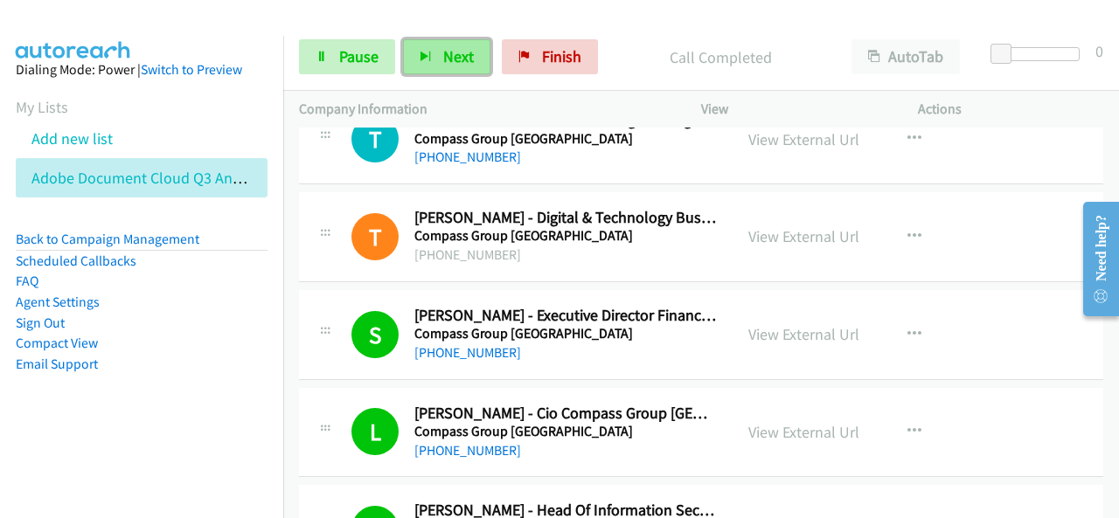
click at [433, 64] on button "Next" at bounding box center [446, 56] width 87 height 35
click at [179, 399] on aside "Dialing Mode: Power | Switch to Preview My Lists Add new list Adobe Document Cl…" at bounding box center [141, 245] width 283 height 418
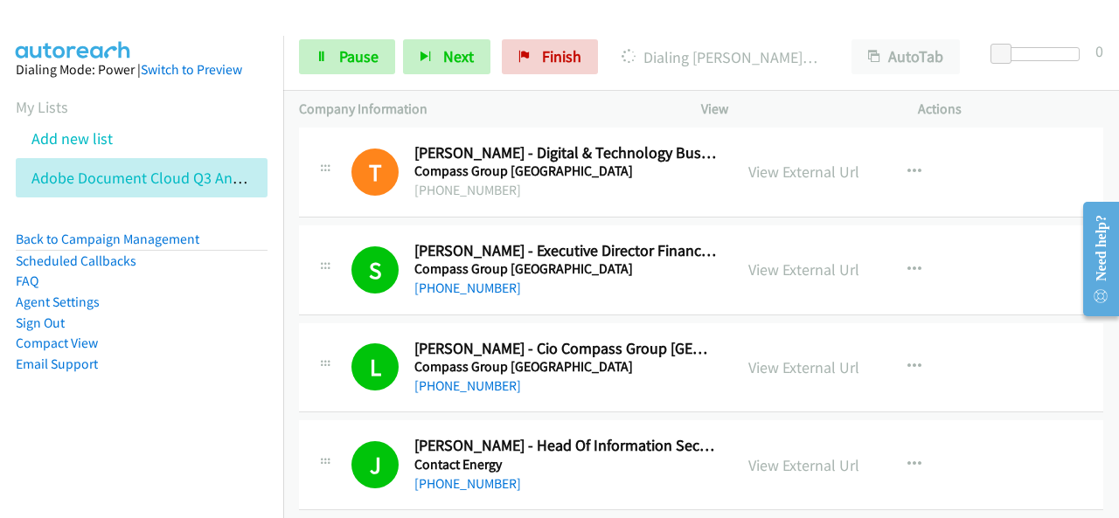
scroll to position [9701, 0]
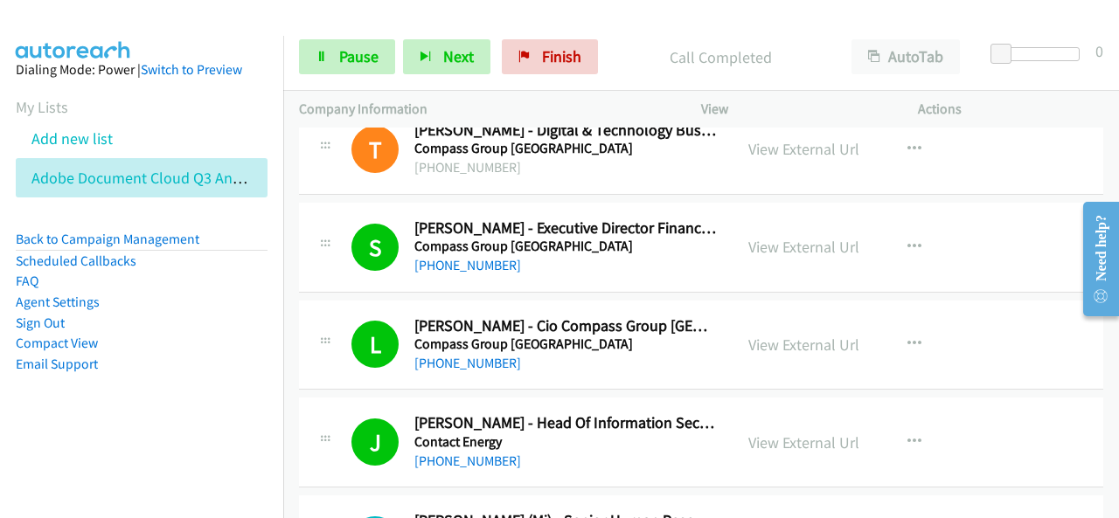
click at [648, 28] on div "Start Calls Pause Next Finish Call Completed AutoTab AutoTab 0" at bounding box center [700, 57] width 835 height 67
click at [346, 61] on span "Pause" at bounding box center [358, 56] width 39 height 20
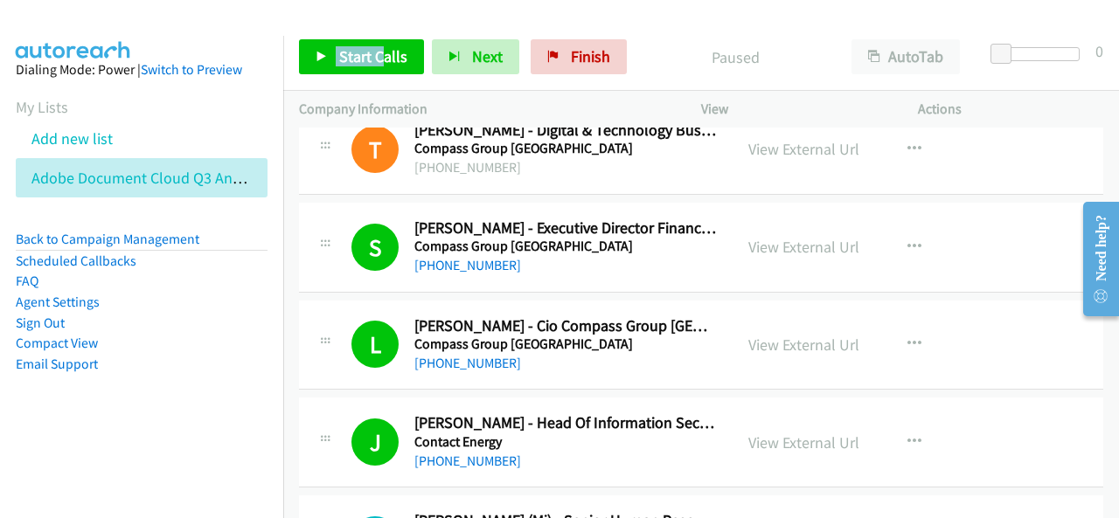
click at [374, 50] on div "Start Calls Pause Next Finish Paused AutoTab AutoTab 0" at bounding box center [700, 57] width 835 height 67
click at [374, 50] on span "Start Calls" at bounding box center [373, 56] width 68 height 20
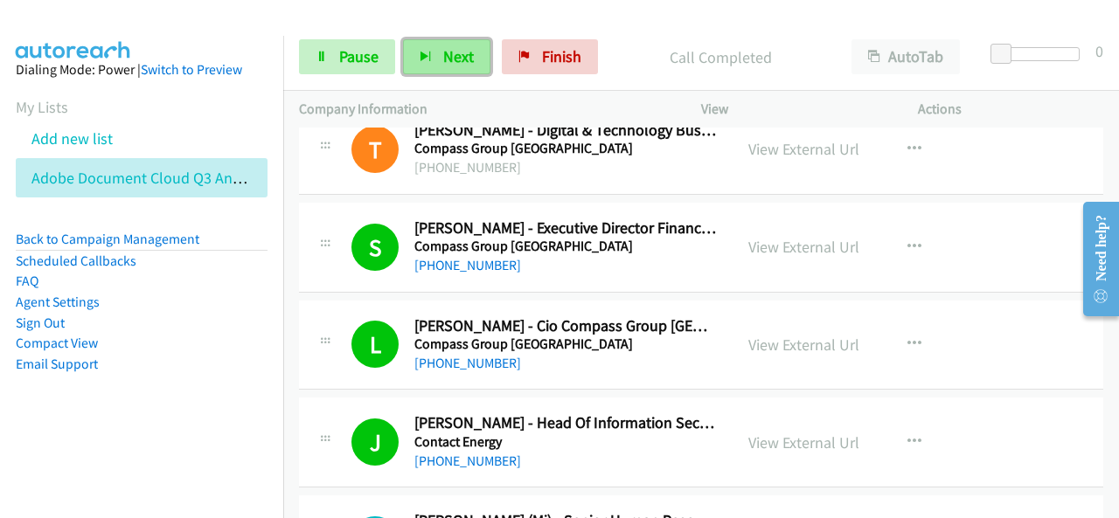
click at [424, 46] on button "Next" at bounding box center [446, 56] width 87 height 35
click at [480, 54] on button "Next" at bounding box center [446, 56] width 87 height 35
click at [443, 64] on span "Next" at bounding box center [458, 56] width 31 height 20
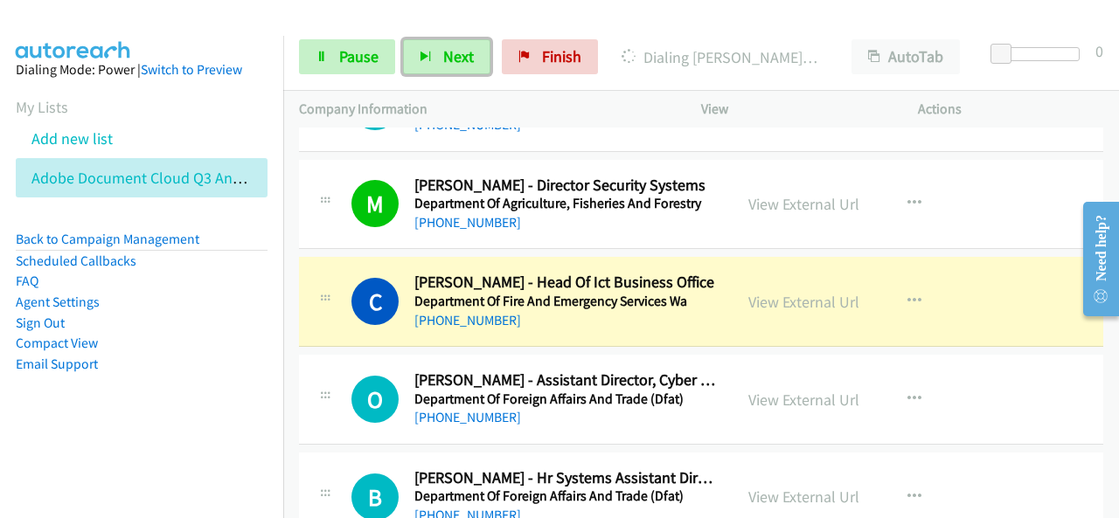
scroll to position [10924, 0]
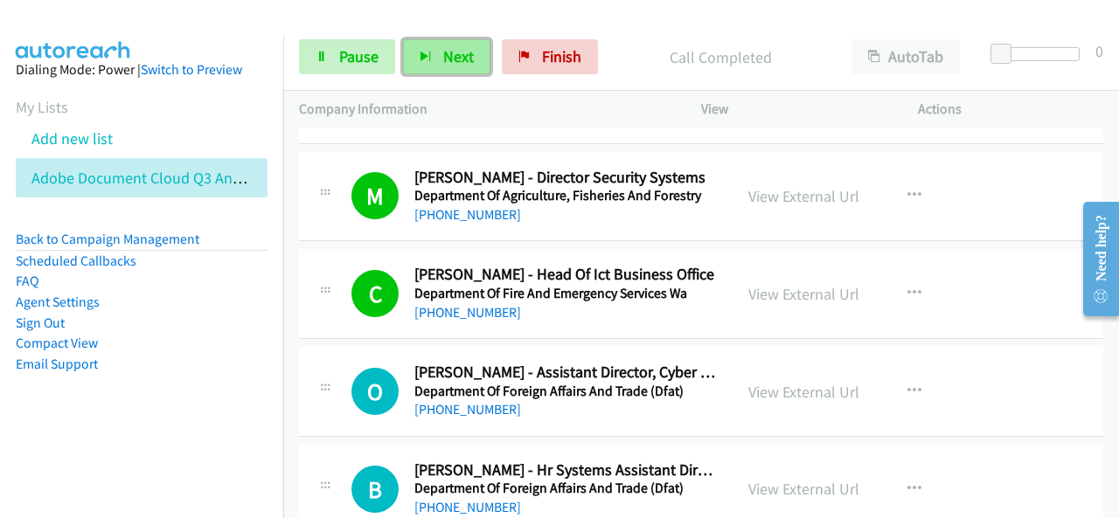
click at [448, 46] on span "Next" at bounding box center [458, 56] width 31 height 20
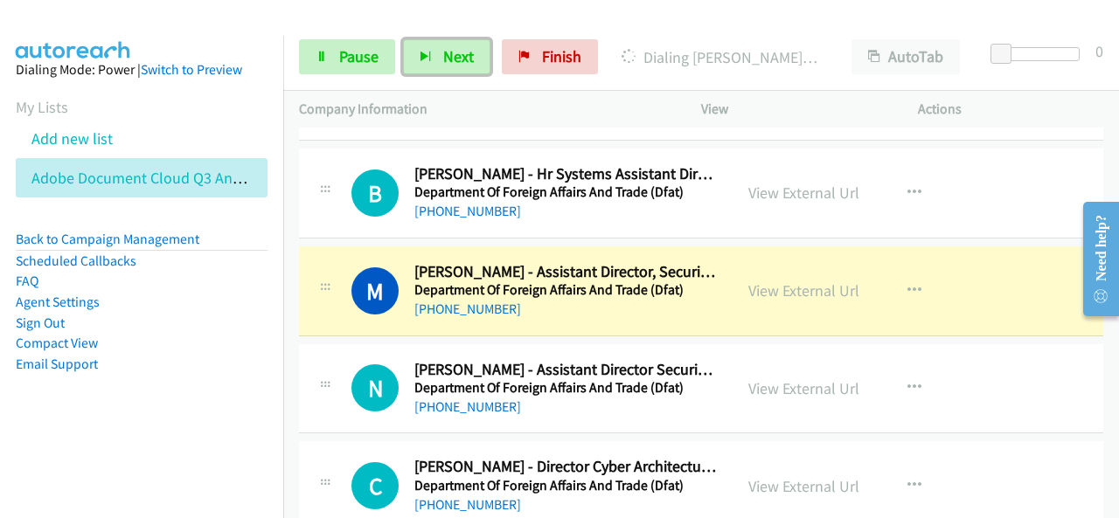
scroll to position [11186, 0]
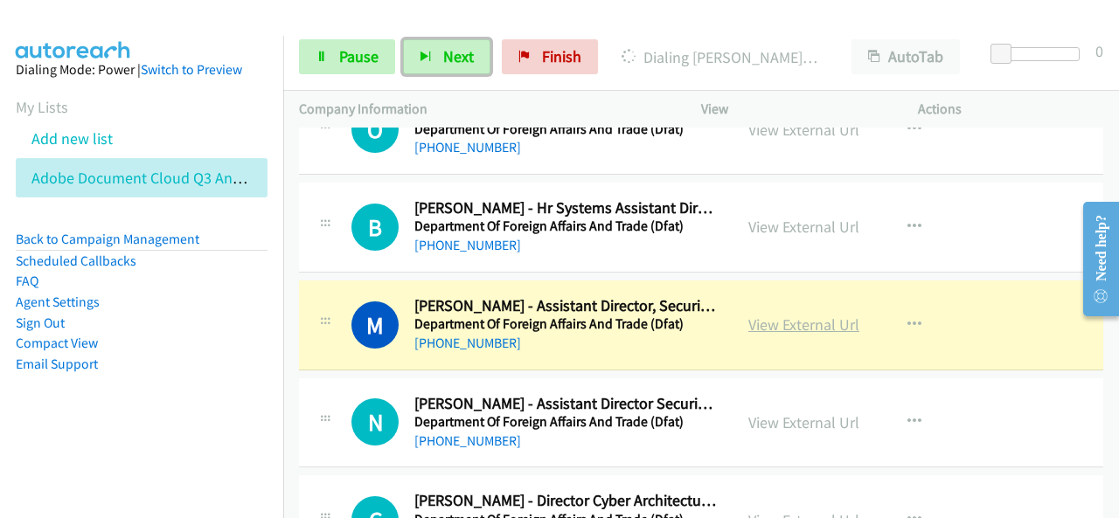
drag, startPoint x: 579, startPoint y: 326, endPoint x: 829, endPoint y: 290, distance: 253.4
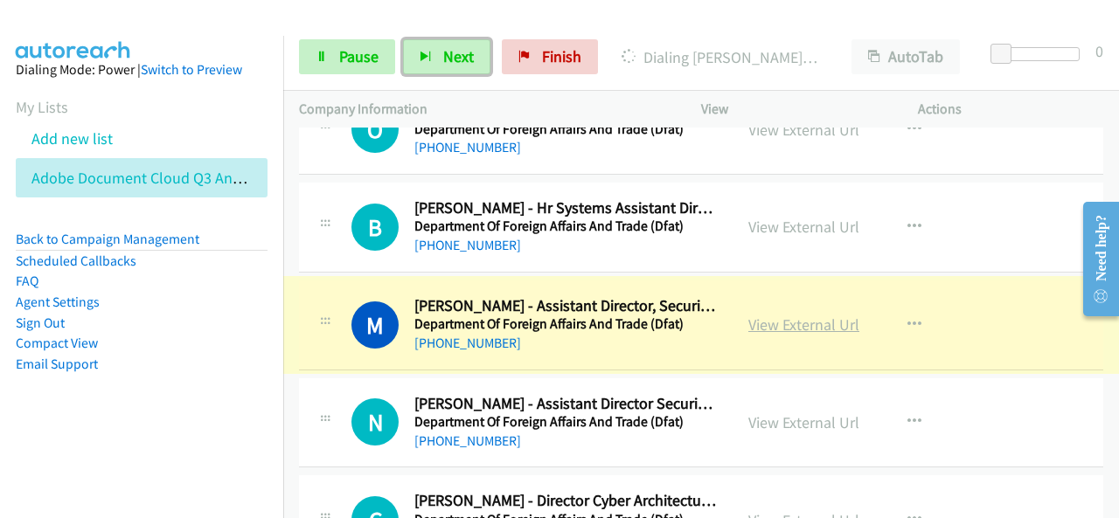
click at [827, 315] on link "View External Url" at bounding box center [803, 325] width 111 height 20
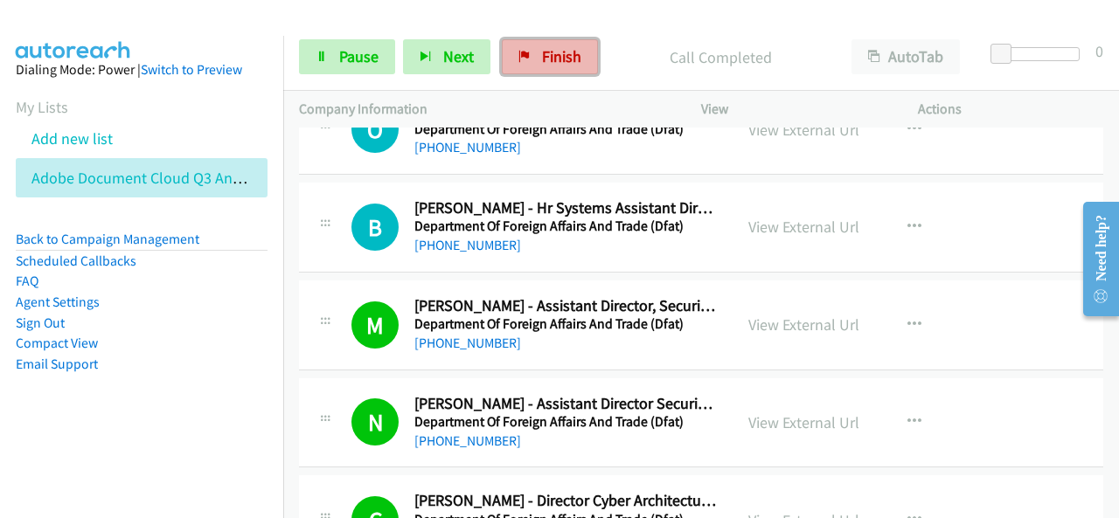
click at [544, 73] on link "Finish" at bounding box center [550, 56] width 96 height 35
